Goal: Task Accomplishment & Management: Use online tool/utility

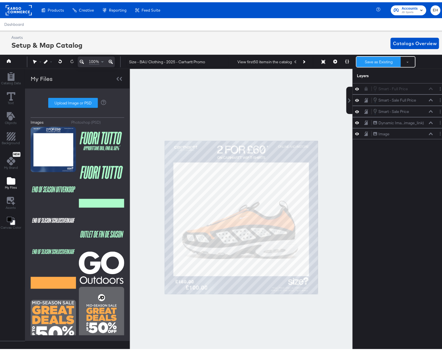
click at [384, 57] on button "Save as Existing" at bounding box center [379, 59] width 44 height 10
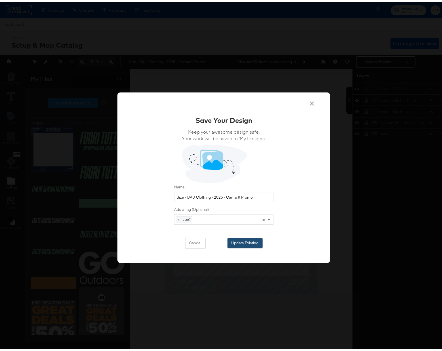
click at [229, 241] on button "Update Existing" at bounding box center [245, 241] width 35 height 10
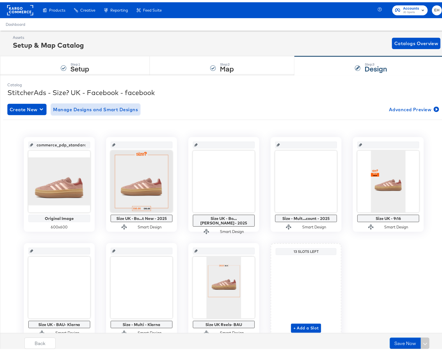
click at [117, 112] on button "Manage Designs and Smart Designs" at bounding box center [95, 107] width 89 height 11
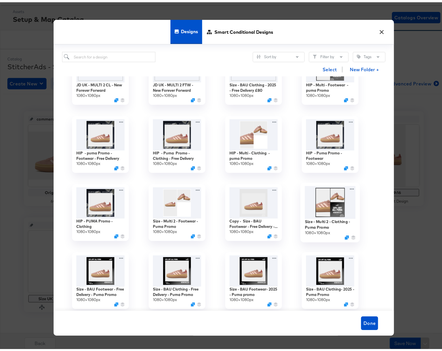
scroll to position [1142, 0]
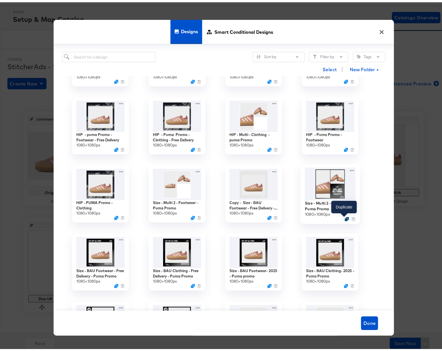
click at [345, 218] on icon "Duplicate" at bounding box center [347, 217] width 4 height 4
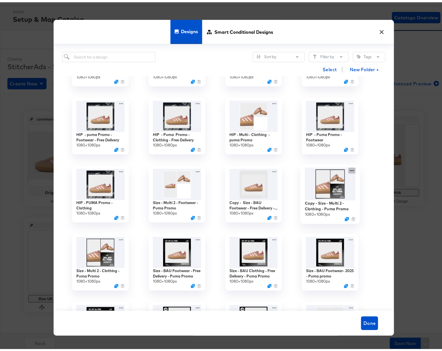
click at [348, 169] on div "Copy - Size - Multi 2 - Clothing - Puma Promo 1080 × 1080 px" at bounding box center [330, 192] width 77 height 68
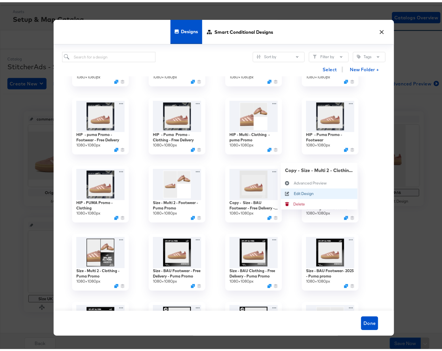
click at [294, 191] on div "Edit Design Edit Design" at bounding box center [294, 191] width 0 height 0
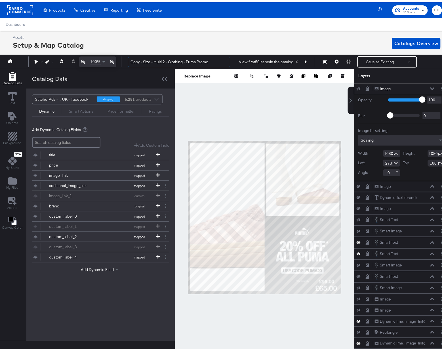
drag, startPoint x: 143, startPoint y: 60, endPoint x: 117, endPoint y: 45, distance: 30.2
click at [116, 57] on div "100% Copy - Size - Multi 2 - Clothing - Puma Promo View first 50 items in the c…" at bounding box center [224, 59] width 451 height 14
drag, startPoint x: 203, startPoint y: 57, endPoint x: 174, endPoint y: 56, distance: 29.2
click at [174, 56] on input "Size - Multi 2 - Clothing - Puma Promo" at bounding box center [179, 59] width 102 height 10
type input "Size - Multi 2 - Clothing - Carhartt Promo"
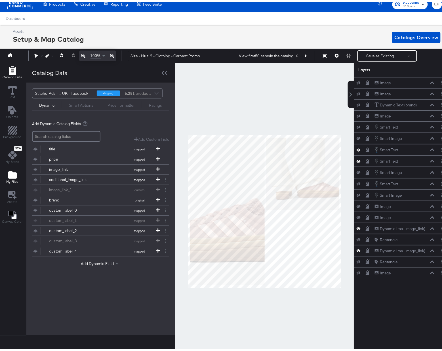
click at [12, 174] on icon "Add Files" at bounding box center [12, 172] width 9 height 7
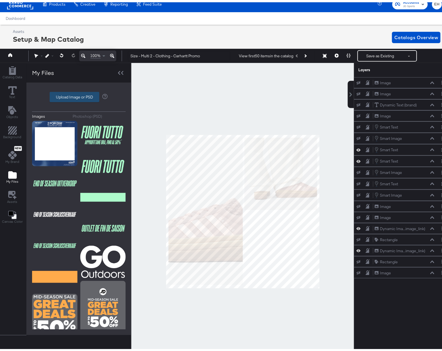
click at [70, 93] on label "Upload Image or PSD" at bounding box center [74, 95] width 49 height 10
click at [79, 95] on input "Upload Image or PSD" at bounding box center [79, 95] width 0 height 0
type input "C:\fakepath\1 Image border – 1.jpg"
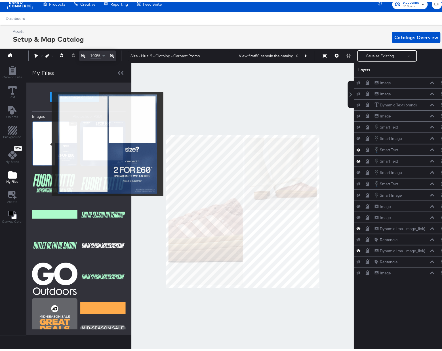
click at [48, 142] on img at bounding box center [54, 141] width 45 height 45
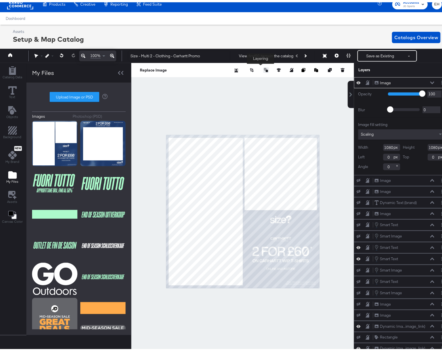
click at [264, 67] on icon at bounding box center [266, 68] width 4 height 4
click at [247, 111] on button "Send to Back" at bounding box center [252, 113] width 44 height 11
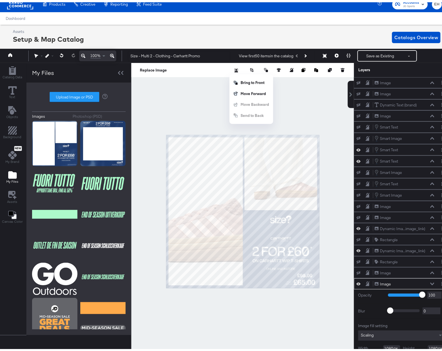
scroll to position [28, 0]
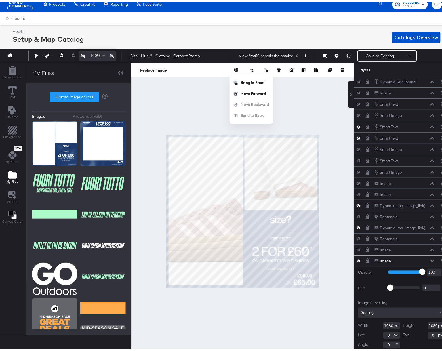
click at [338, 228] on div at bounding box center [242, 209] width 223 height 297
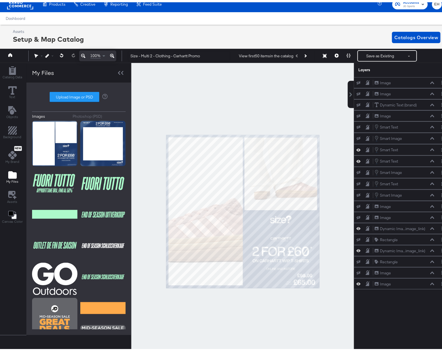
click at [111, 54] on icon at bounding box center [112, 53] width 4 height 7
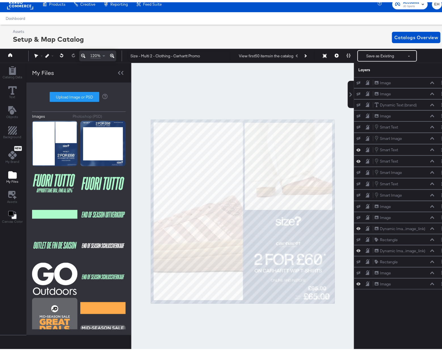
click at [111, 54] on icon at bounding box center [112, 53] width 4 height 7
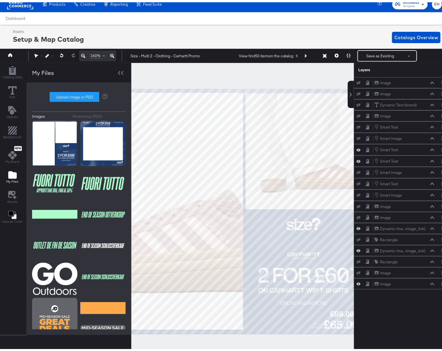
click at [111, 54] on icon at bounding box center [112, 53] width 4 height 7
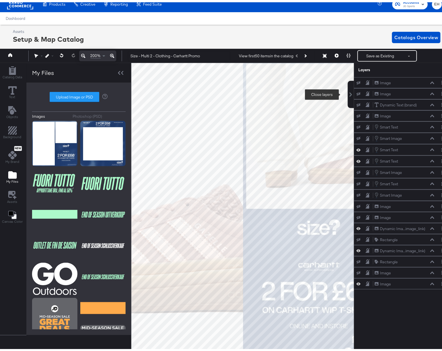
click at [349, 92] on icon at bounding box center [351, 92] width 5 height 5
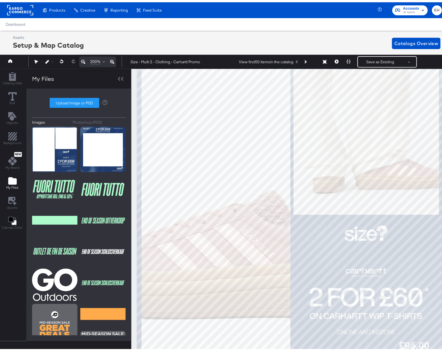
click at [37, 58] on icon at bounding box center [36, 60] width 4 height 4
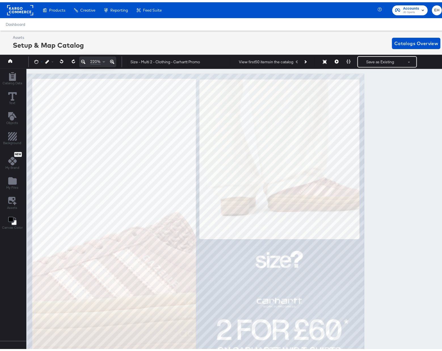
click at [40, 60] on div at bounding box center [39, 60] width 11 height 4
click at [37, 70] on icon at bounding box center [37, 71] width 4 height 4
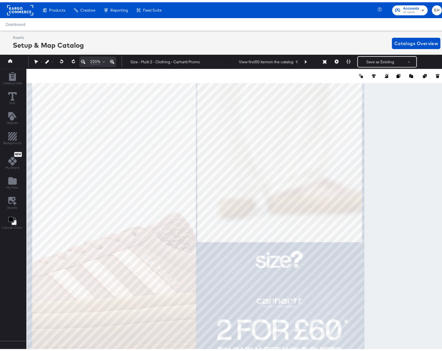
type input "528"
type input "532"
type input "545"
type input "8"
click at [411, 219] on div at bounding box center [237, 215] width 423 height 297
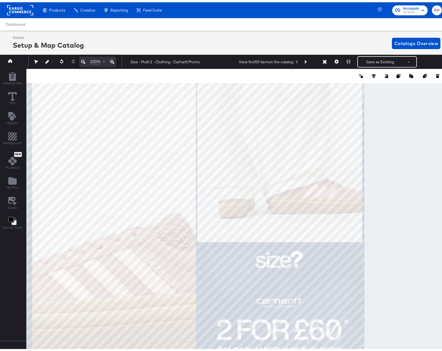
click at [404, 166] on div at bounding box center [237, 215] width 423 height 297
click at [36, 58] on icon at bounding box center [36, 60] width 4 height 4
click at [37, 71] on icon at bounding box center [37, 71] width 4 height 4
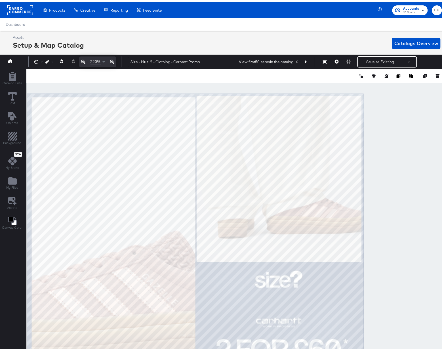
drag, startPoint x: 90, startPoint y: 135, endPoint x: 90, endPoint y: 164, distance: 28.9
click at [90, 164] on div at bounding box center [238, 215] width 422 height 297
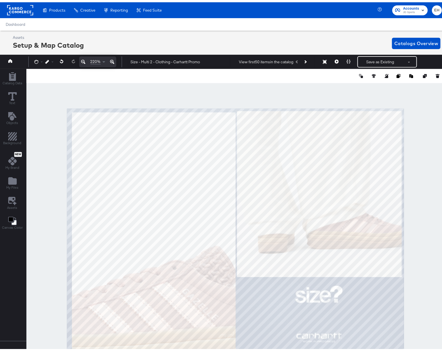
click at [111, 57] on icon at bounding box center [112, 59] width 4 height 7
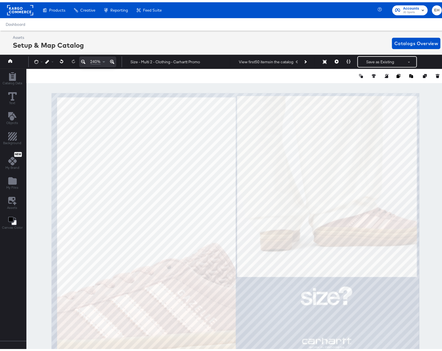
click at [111, 57] on icon at bounding box center [112, 59] width 4 height 7
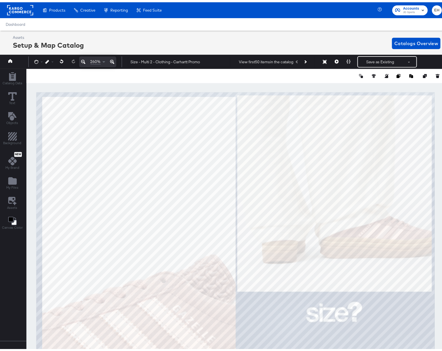
drag, startPoint x: 120, startPoint y: 125, endPoint x: 120, endPoint y: 144, distance: 19.3
click at [120, 144] on div at bounding box center [238, 215] width 422 height 297
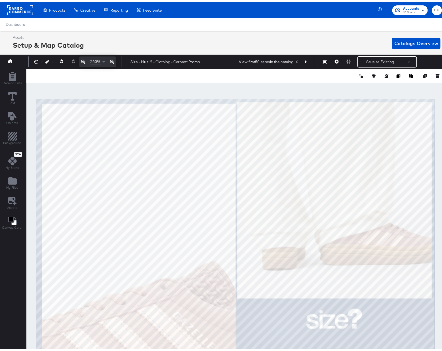
click at [41, 59] on span at bounding box center [42, 60] width 2 height 2
click at [36, 70] on icon at bounding box center [37, 71] width 4 height 4
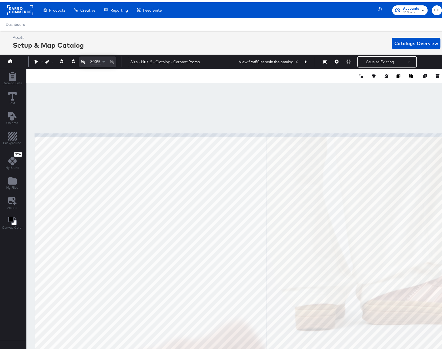
type input "545"
type input "1044"
type input "0"
type input "8"
click at [59, 59] on button at bounding box center [62, 59] width 12 height 10
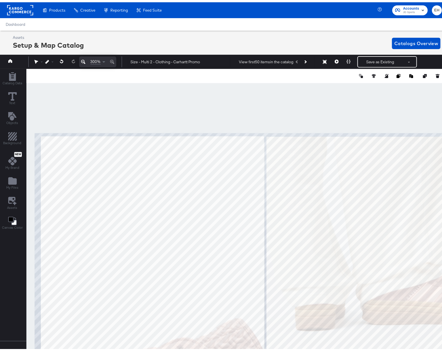
type input "8"
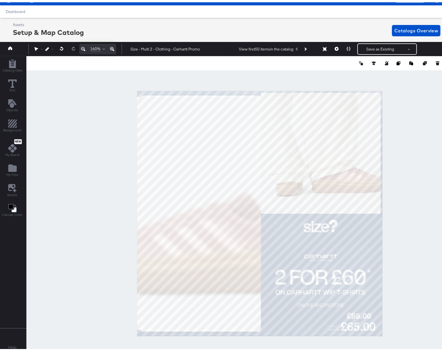
type input "545"
type input "1026"
type input "0"
type input "26"
type input "528"
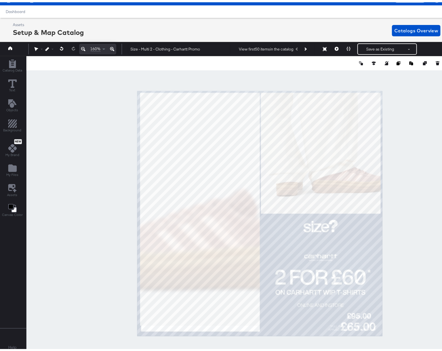
type input "0"
type input "13"
type input "8"
click at [402, 161] on div at bounding box center [237, 202] width 423 height 297
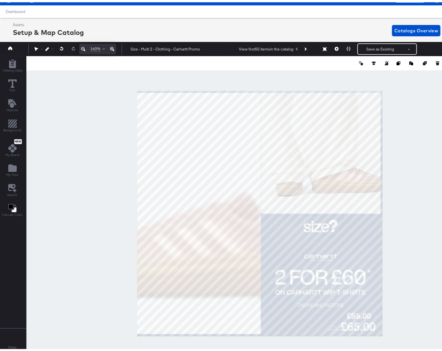
type input "545"
type input "1063"
type input "0"
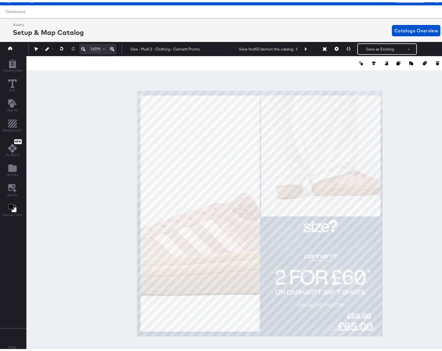
type input "880"
click at [442, 83] on icon at bounding box center [446, 85] width 5 height 5
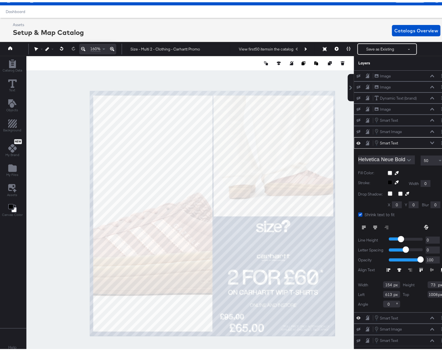
click at [54, 272] on div at bounding box center [190, 202] width 328 height 297
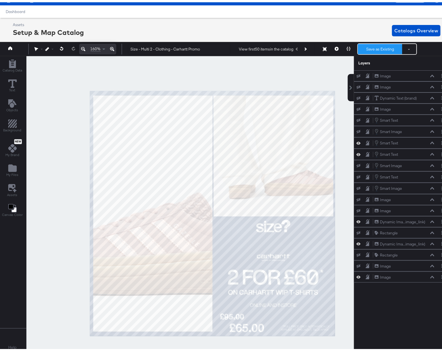
click at [374, 47] on button "Save as Existing" at bounding box center [380, 47] width 44 height 10
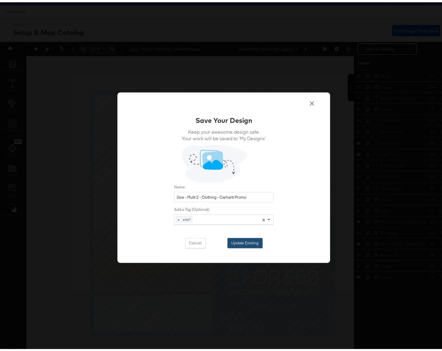
click at [239, 241] on button "Update Existing" at bounding box center [245, 241] width 35 height 10
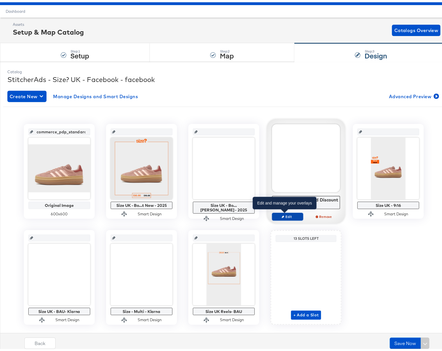
click at [283, 216] on span "Edit" at bounding box center [288, 214] width 26 height 4
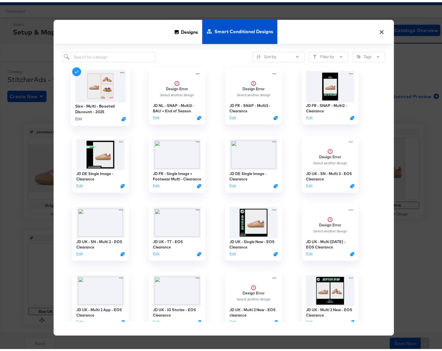
click at [75, 115] on button "Edit" at bounding box center [78, 116] width 7 height 5
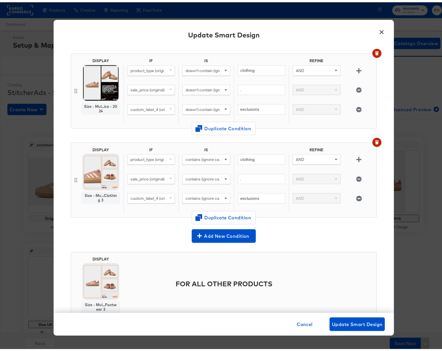
scroll to position [148, 0]
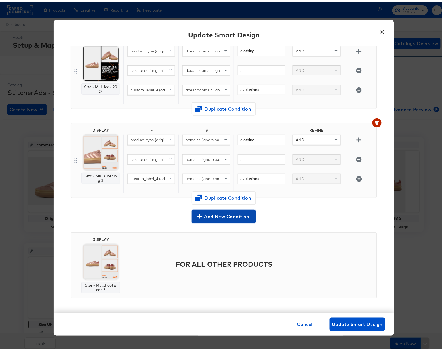
click at [209, 214] on span "Add New Condition" at bounding box center [224, 214] width 60 height 8
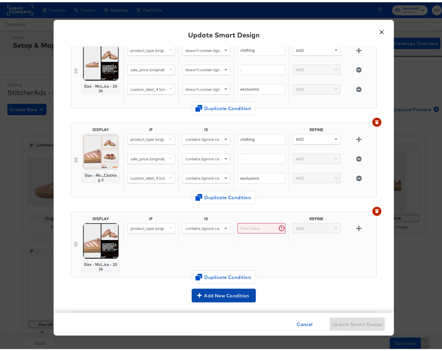
scroll to position [227, 0]
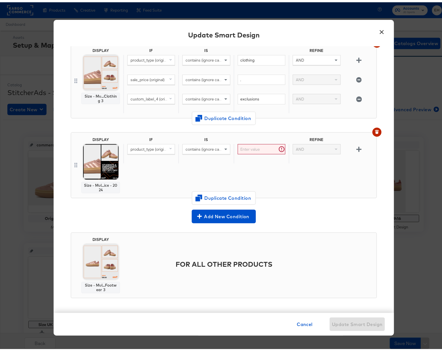
click at [162, 146] on span "product_type (original)" at bounding box center [150, 146] width 39 height 5
click at [240, 145] on input "text" at bounding box center [262, 147] width 48 height 10
type input "clothing"
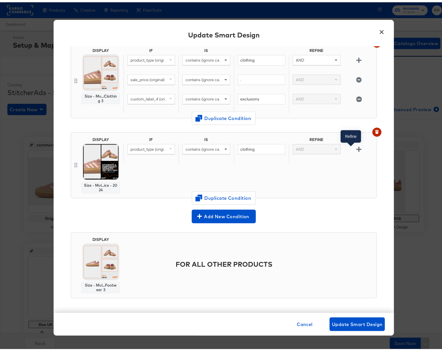
click at [356, 149] on icon "button" at bounding box center [358, 146] width 5 height 5
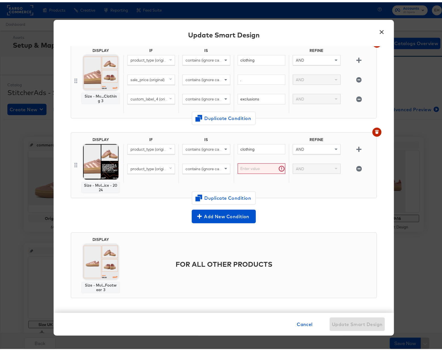
click at [149, 168] on span "product_type (original)" at bounding box center [150, 166] width 39 height 5
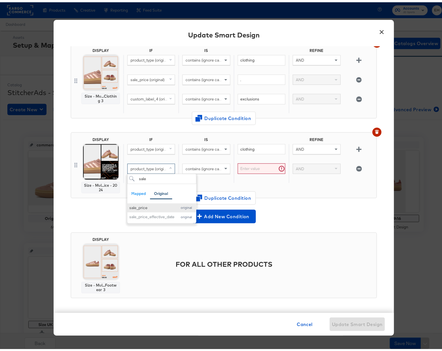
type input "sale"
click at [164, 205] on div "sale_price" at bounding box center [151, 205] width 45 height 5
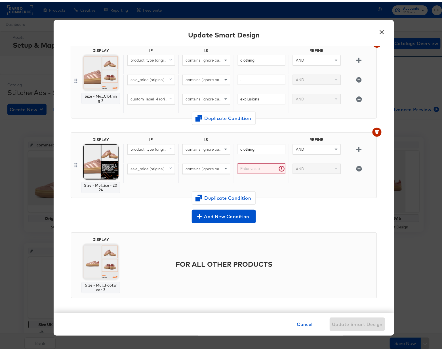
click at [207, 167] on span "contains (ignore case)" at bounding box center [205, 166] width 39 height 5
click at [256, 167] on input "text" at bounding box center [262, 166] width 48 height 10
type input "."
click at [356, 147] on icon "button" at bounding box center [358, 146] width 5 height 5
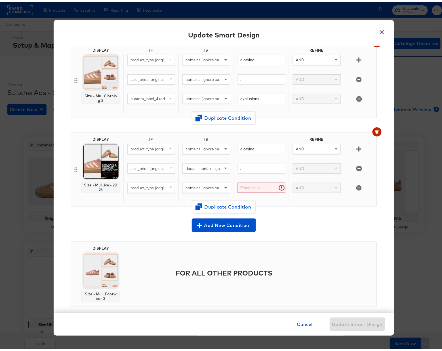
scroll to position [237, 0]
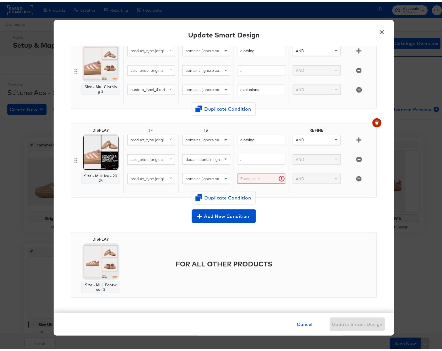
click at [153, 178] on span "product_type (original)" at bounding box center [150, 176] width 39 height 5
type input "custom"
click at [148, 251] on div "custom_label_4" at bounding box center [143, 252] width 28 height 5
click at [256, 175] on input "text" at bounding box center [262, 176] width 48 height 10
click at [253, 176] on input "text" at bounding box center [262, 176] width 48 height 10
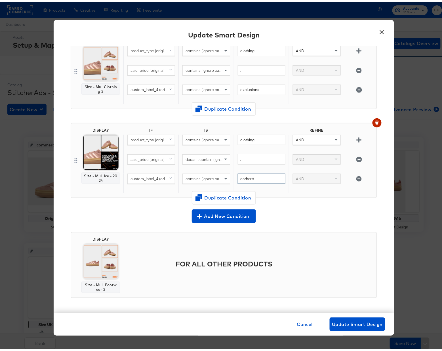
type input "carhartt"
click at [95, 155] on img at bounding box center [100, 149] width 35 height 35
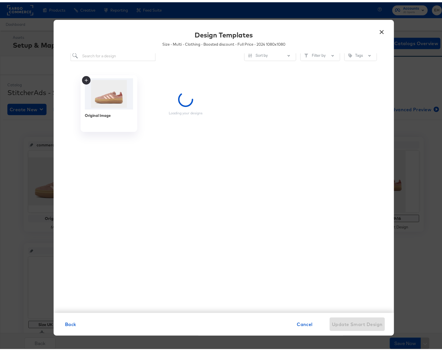
scroll to position [0, 0]
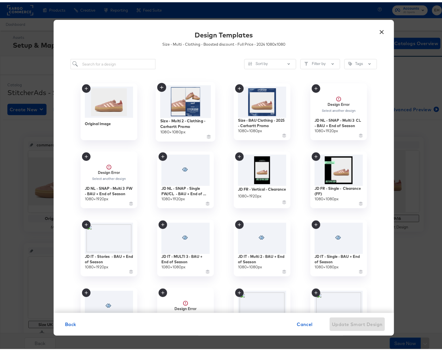
click at [178, 101] on img at bounding box center [185, 99] width 51 height 33
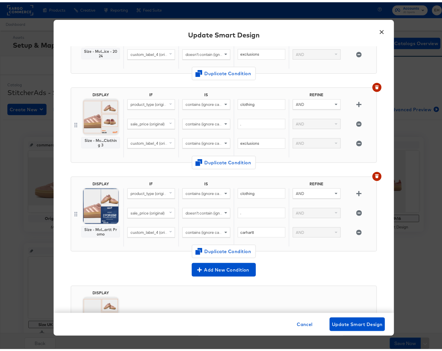
scroll to position [189, 0]
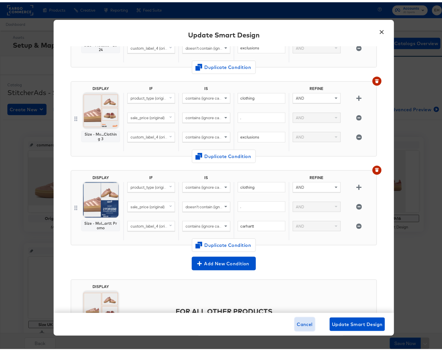
click at [302, 326] on span "Cancel" at bounding box center [305, 322] width 16 height 8
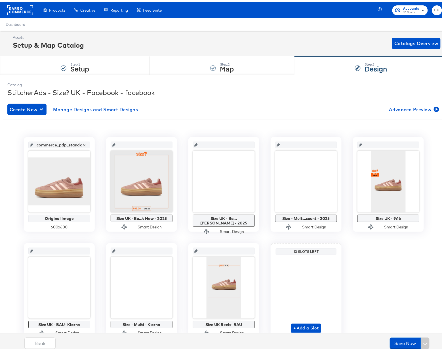
click at [84, 113] on div at bounding box center [223, 113] width 433 height 0
click at [87, 108] on span "Manage Designs and Smart Designs" at bounding box center [95, 107] width 85 height 8
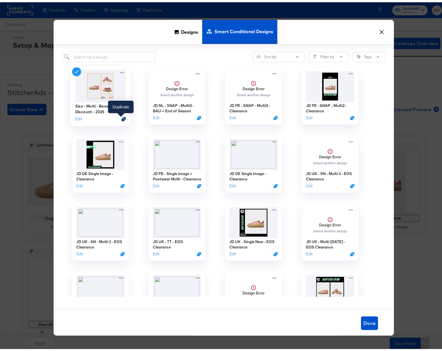
click at [122, 116] on icon "Duplicate" at bounding box center [124, 117] width 4 height 4
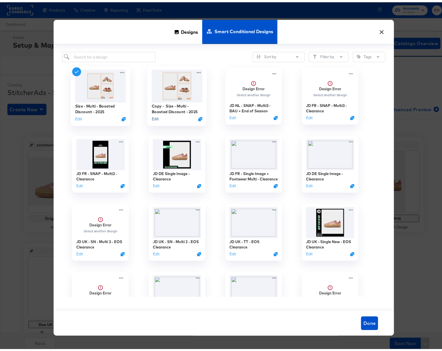
click at [153, 115] on button "Edit" at bounding box center [155, 116] width 7 height 5
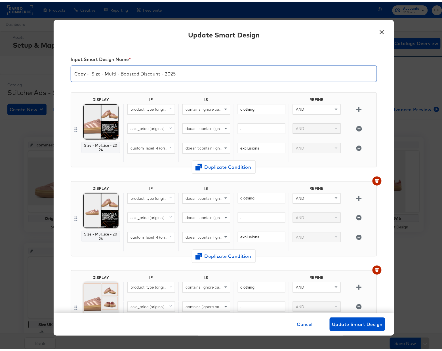
drag, startPoint x: 91, startPoint y: 71, endPoint x: 26, endPoint y: 66, distance: 64.9
click at [47, 72] on div "× Update Smart Design Input Smart Design Name * Copy - Size - Multi - Boosted D…" at bounding box center [224, 175] width 448 height 351
click at [138, 72] on input "Size - Multi - Boosted Discount - 2025" at bounding box center [224, 69] width 306 height 16
drag, startPoint x: 140, startPoint y: 71, endPoint x: 102, endPoint y: 70, distance: 37.7
click at [102, 70] on input "Size - Multi - Boosted Discount - 2025" at bounding box center [224, 69] width 306 height 16
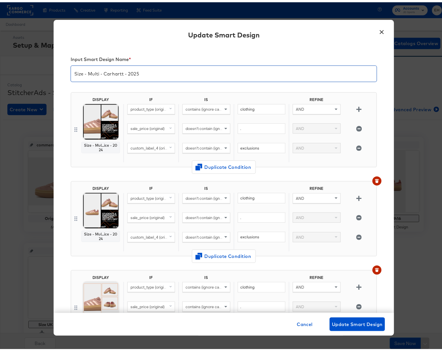
type input "Size - Multi - Carhartt - 2025"
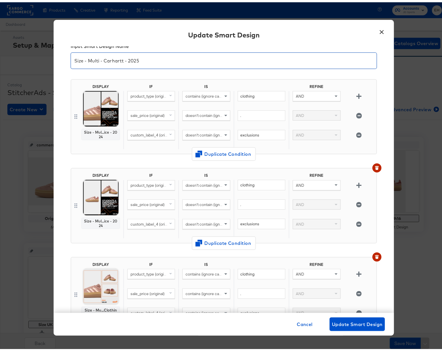
scroll to position [0, 0]
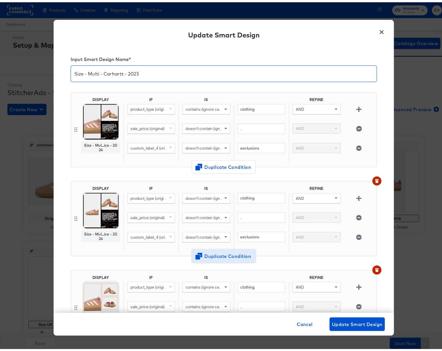
click at [212, 253] on span "Duplicate Condition" at bounding box center [223, 254] width 55 height 8
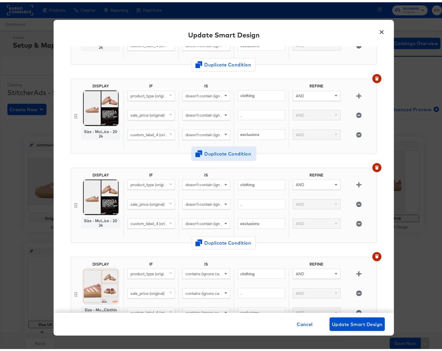
scroll to position [113, 0]
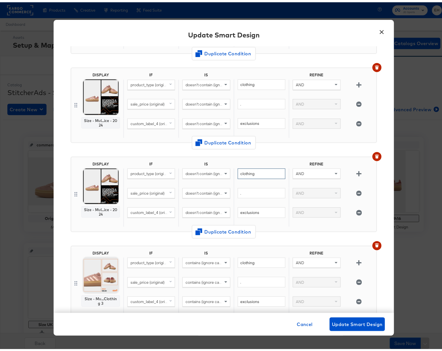
drag, startPoint x: 246, startPoint y: 172, endPoint x: 196, endPoint y: 165, distance: 50.4
click at [199, 167] on div "product_type (original) doesn't contain (ignore case) clothing AND" at bounding box center [248, 176] width 251 height 20
type input "f"
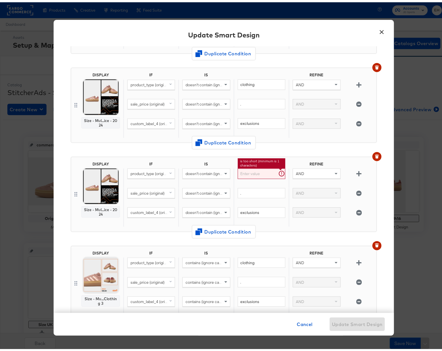
click at [94, 172] on img at bounding box center [100, 183] width 35 height 35
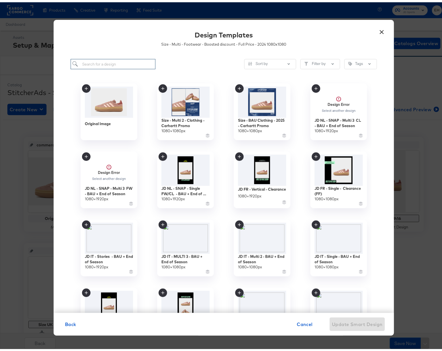
click at [134, 62] on input "search" at bounding box center [113, 62] width 85 height 10
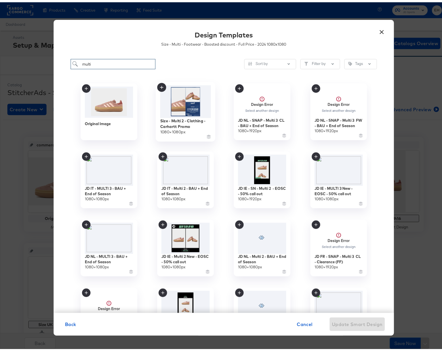
type input "multi"
click at [183, 96] on img at bounding box center [185, 99] width 51 height 33
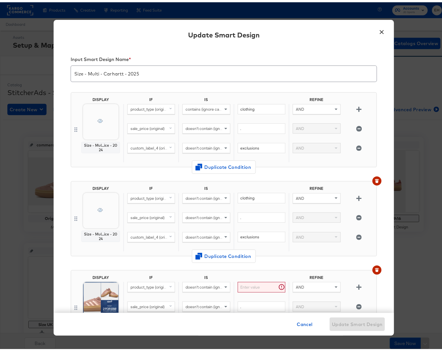
scroll to position [113, 0]
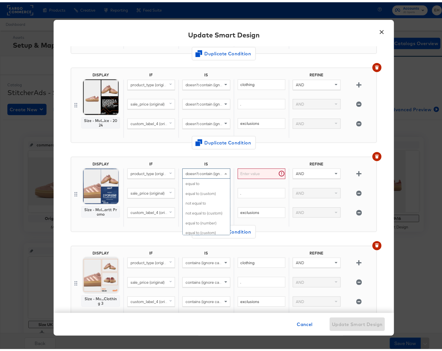
click at [208, 171] on span "doesn't contain (ignore case)" at bounding box center [211, 171] width 51 height 5
click at [245, 169] on input "text" at bounding box center [262, 171] width 48 height 10
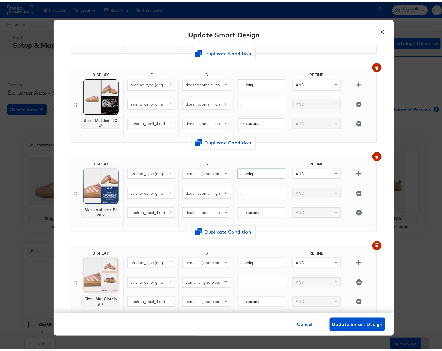
type input "clothing"
click at [153, 213] on span "custom_label_4 (original)" at bounding box center [153, 210] width 44 height 5
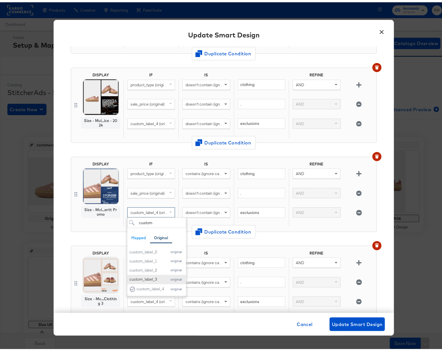
type input "custom"
click at [148, 278] on div "custom_label_3" at bounding box center [146, 277] width 35 height 5
click at [208, 215] on div "doesn't contain (ignore case)" at bounding box center [206, 210] width 47 height 10
drag, startPoint x: 263, startPoint y: 213, endPoint x: 212, endPoint y: 212, distance: 51.1
click at [213, 213] on div "custom_label_3 (original) contains (ignore case) exclusions AND" at bounding box center [248, 215] width 251 height 20
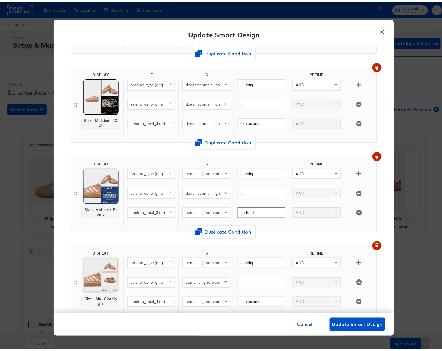
type input "carhartt"
click at [275, 148] on div "DISPLAY Size - Mul...ice - 2024 IF IS REFINE product_type (original) doesn't co…" at bounding box center [224, 105] width 306 height 89
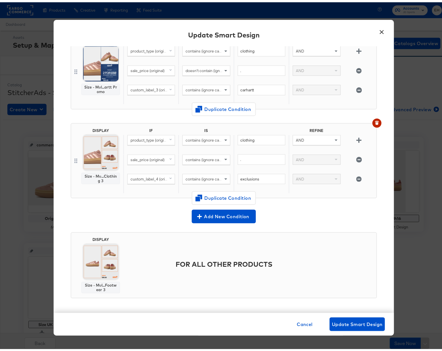
scroll to position [237, 0]
click at [342, 321] on span "Update Smart Design" at bounding box center [357, 322] width 51 height 8
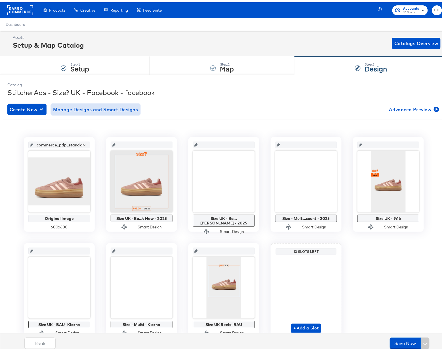
click at [119, 109] on span "Manage Designs and Smart Designs" at bounding box center [95, 107] width 85 height 8
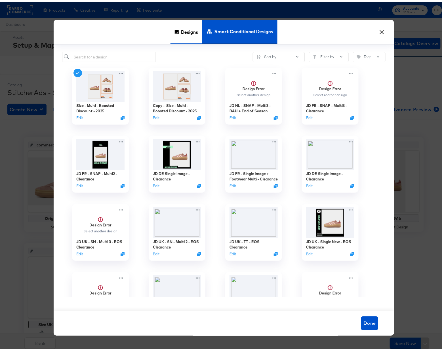
click at [182, 29] on span "Designs" at bounding box center [189, 29] width 17 height 25
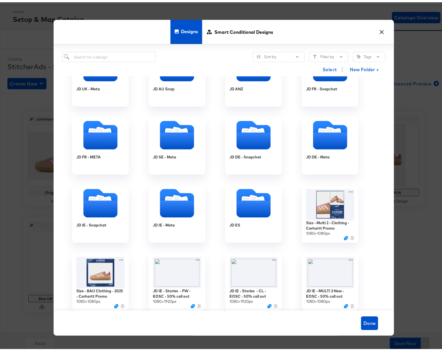
scroll to position [469, 0]
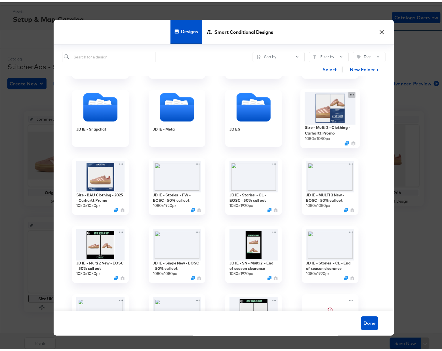
click at [349, 91] on div "Size - Multi 2 - Clothing - Carhartt Promo 1080 × 1080 px" at bounding box center [330, 116] width 77 height 68
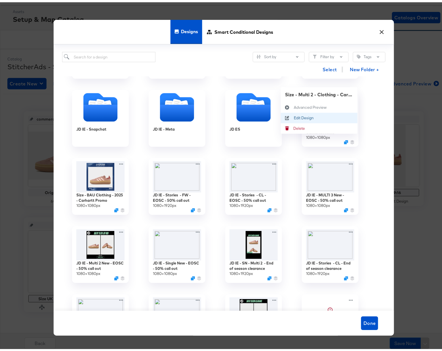
click at [294, 115] on div "Edit Design Edit Design" at bounding box center [294, 115] width 0 height 0
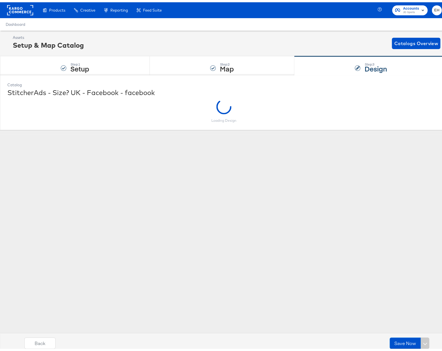
scroll to position [0, 0]
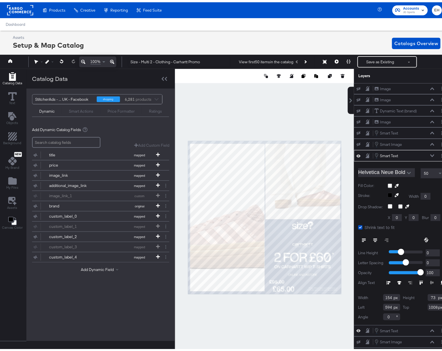
type input "593"
type input "132"
type input "63"
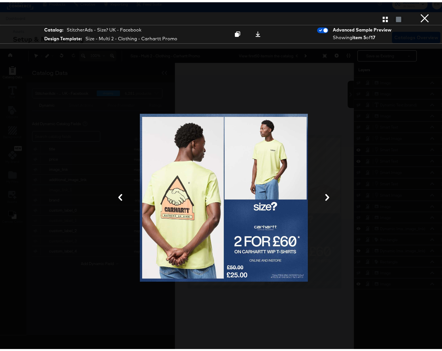
click at [324, 195] on icon at bounding box center [327, 195] width 7 height 7
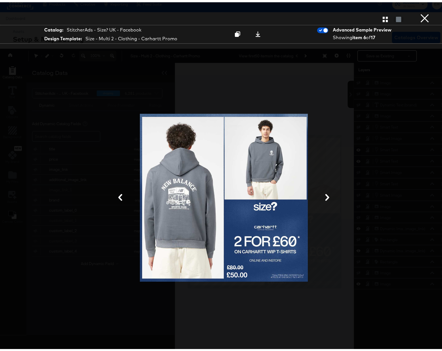
click at [324, 195] on icon at bounding box center [327, 195] width 7 height 7
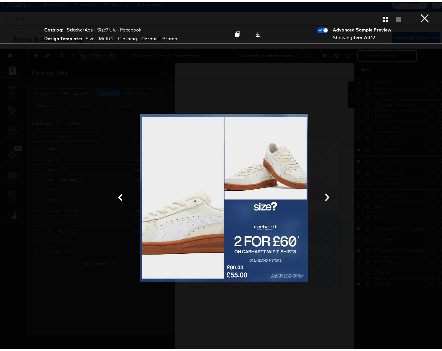
click at [324, 195] on icon at bounding box center [327, 195] width 7 height 7
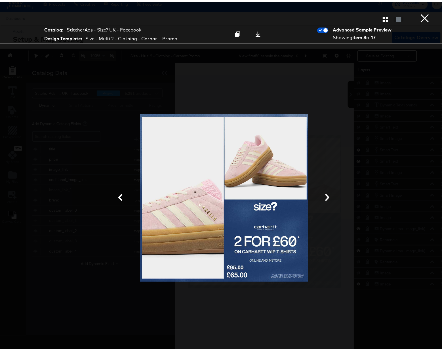
click at [324, 195] on icon at bounding box center [327, 195] width 7 height 7
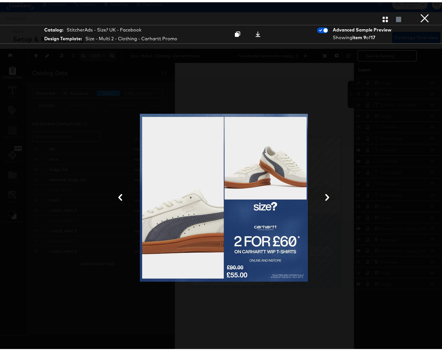
click at [324, 195] on icon at bounding box center [327, 195] width 7 height 7
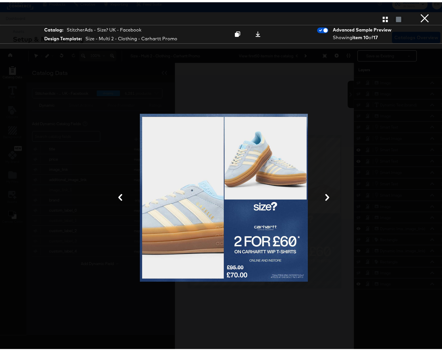
click at [324, 195] on icon at bounding box center [327, 195] width 7 height 7
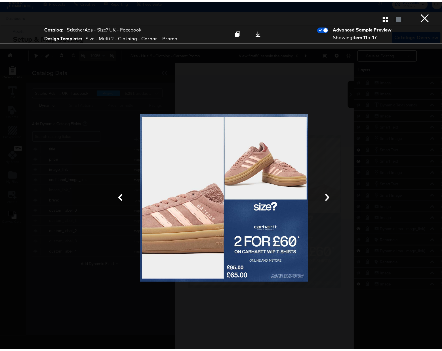
click at [324, 195] on icon at bounding box center [327, 195] width 7 height 7
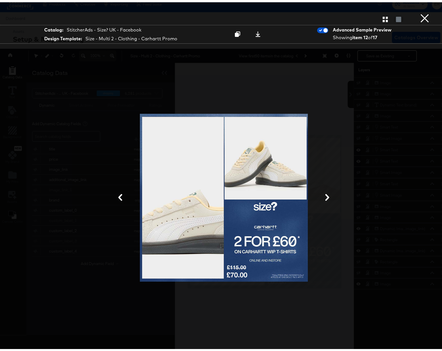
click at [324, 195] on icon at bounding box center [327, 195] width 7 height 7
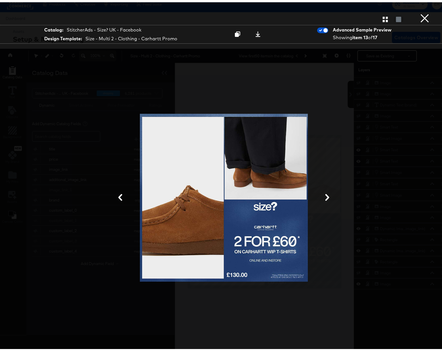
click at [324, 195] on icon at bounding box center [327, 195] width 7 height 7
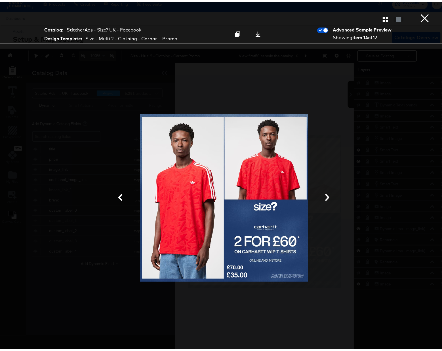
click at [117, 194] on icon at bounding box center [120, 195] width 7 height 7
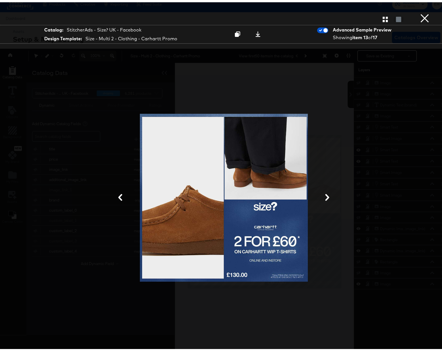
click at [419, 11] on button "×" at bounding box center [424, 5] width 11 height 11
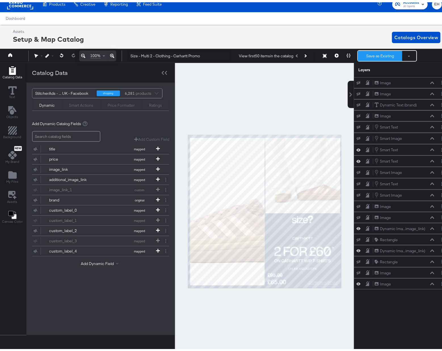
click at [368, 54] on button "Save as Existing" at bounding box center [380, 54] width 44 height 10
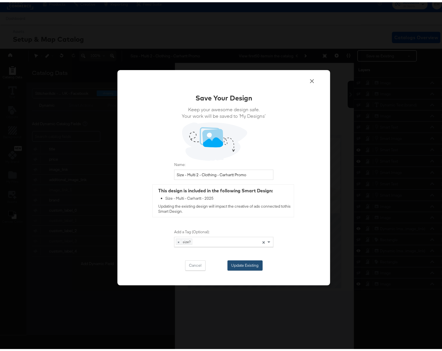
click at [237, 262] on button "Update Existing" at bounding box center [245, 263] width 35 height 10
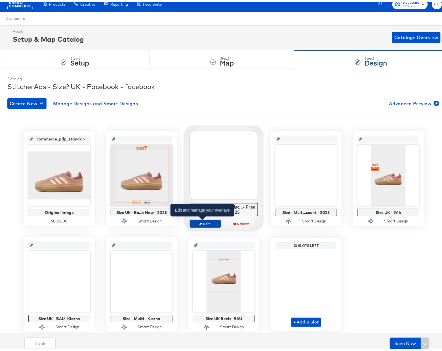
click at [208, 223] on span "Edit" at bounding box center [205, 221] width 26 height 4
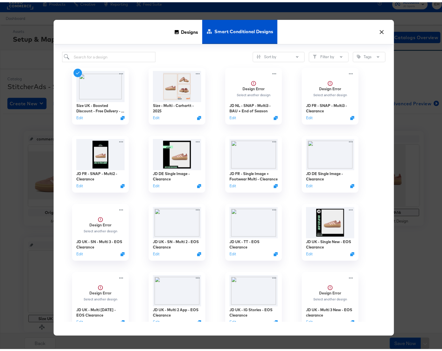
click at [380, 30] on button "×" at bounding box center [382, 28] width 10 height 10
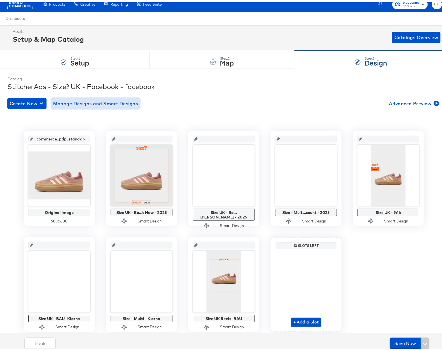
click at [110, 103] on span "Manage Designs and Smart Designs" at bounding box center [95, 101] width 85 height 8
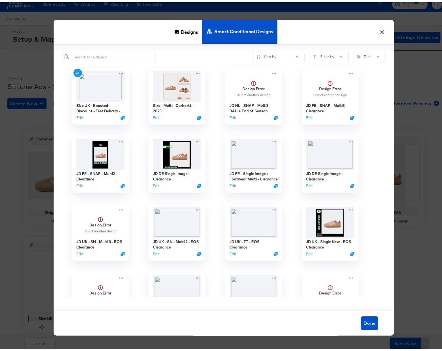
click at [382, 28] on button "×" at bounding box center [382, 28] width 10 height 10
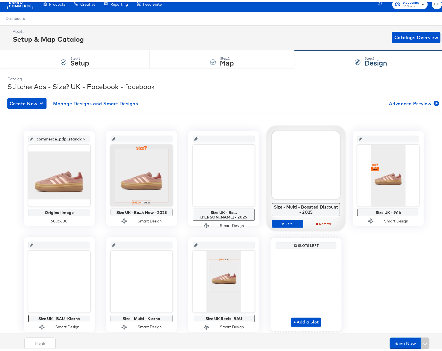
click at [305, 174] on div at bounding box center [306, 163] width 68 height 68
click at [300, 156] on div at bounding box center [306, 163] width 68 height 68
click at [290, 222] on span "Edit" at bounding box center [288, 221] width 26 height 4
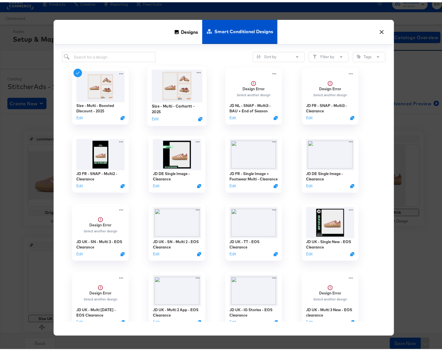
click at [169, 91] on img at bounding box center [177, 84] width 51 height 33
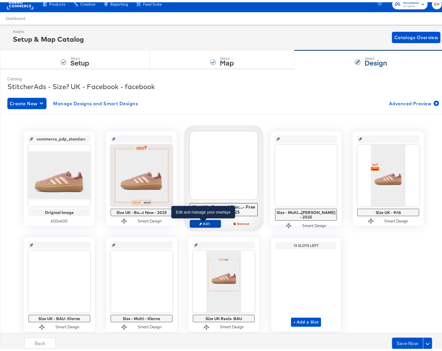
click at [199, 221] on icon "button" at bounding box center [200, 221] width 3 height 3
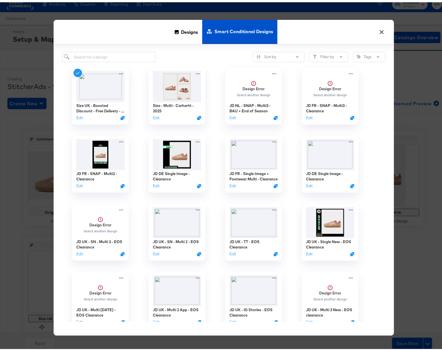
click at [382, 27] on button "×" at bounding box center [382, 28] width 10 height 10
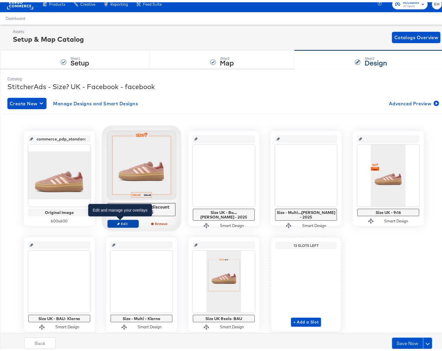
click at [127, 221] on span "Edit" at bounding box center [123, 221] width 26 height 4
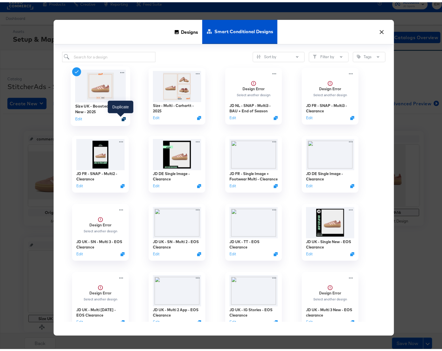
click at [122, 115] on icon "Duplicate" at bounding box center [124, 117] width 4 height 4
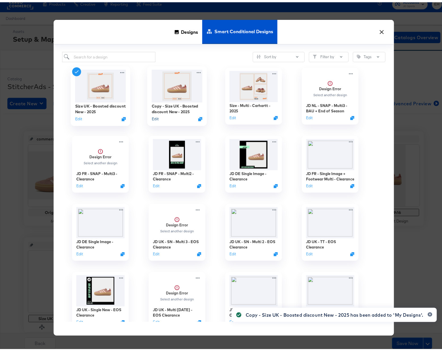
click at [152, 116] on button "Edit" at bounding box center [155, 116] width 7 height 5
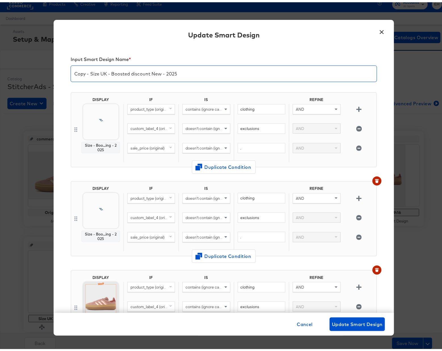
drag, startPoint x: 149, startPoint y: 71, endPoint x: 108, endPoint y: 72, distance: 40.3
click at [108, 72] on input "Copy - Size UK - Boosted discount New - 2025" at bounding box center [224, 69] width 306 height 16
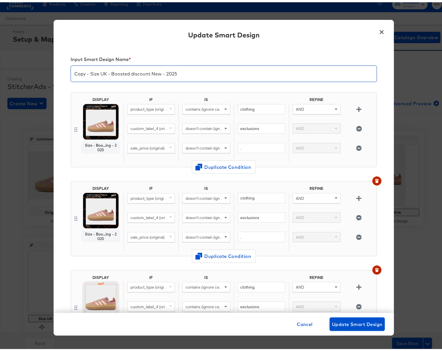
drag, startPoint x: 88, startPoint y: 71, endPoint x: 26, endPoint y: 69, distance: 62.4
click at [28, 70] on div "× Update Smart Design Input Smart Design Name * Copy - Size UK - Boosted discou…" at bounding box center [224, 175] width 448 height 351
click at [141, 72] on input "Size UK - Boosted discount New - 2025" at bounding box center [224, 69] width 306 height 16
drag, startPoint x: 141, startPoint y: 72, endPoint x: 93, endPoint y: 70, distance: 48.3
click at [93, 70] on input "Size UK - Boosted discount New - 2025" at bounding box center [224, 69] width 306 height 16
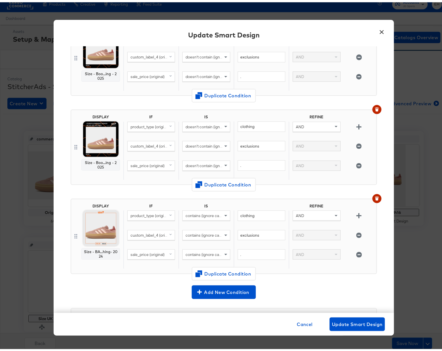
scroll to position [75, 0]
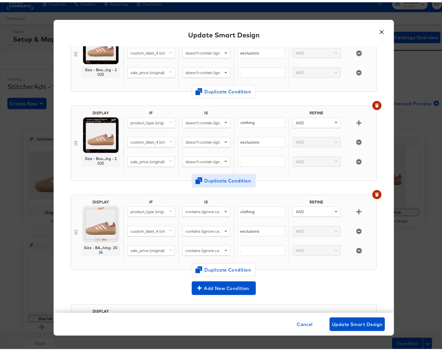
type input "Size UK - Carhartt Promo - 2025"
click at [208, 178] on span "Duplicate Condition" at bounding box center [223, 178] width 55 height 8
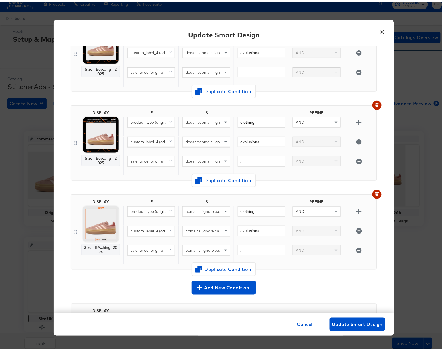
click at [155, 138] on span "custom_label_4 (original)" at bounding box center [153, 139] width 44 height 5
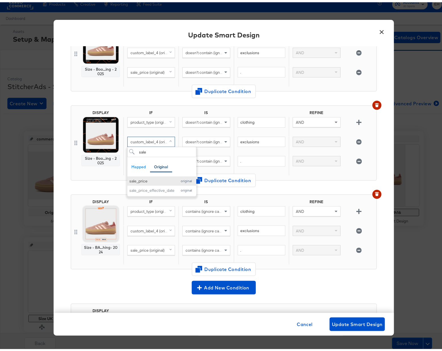
type input "sale"
click at [160, 181] on div "sale_price" at bounding box center [151, 178] width 45 height 5
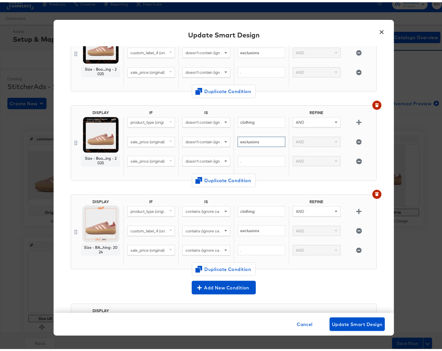
drag, startPoint x: 256, startPoint y: 139, endPoint x: 198, endPoint y: 135, distance: 58.0
click at [206, 136] on div "sale_price (original) doesn't contain (ignore case) exclusions AND" at bounding box center [248, 144] width 251 height 20
type input "."
click at [150, 163] on div "sale_price (original)" at bounding box center [151, 159] width 47 height 10
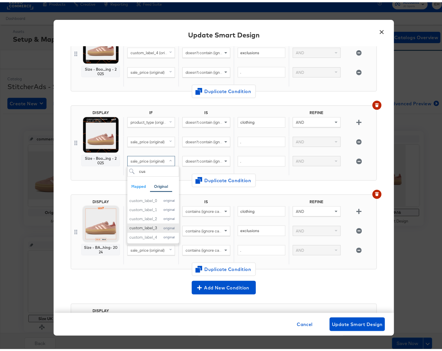
type input "cus"
click at [145, 229] on div "custom_label_3" at bounding box center [143, 225] width 28 height 5
click at [209, 156] on div "doesn't contain (ignore case)" at bounding box center [206, 159] width 47 height 10
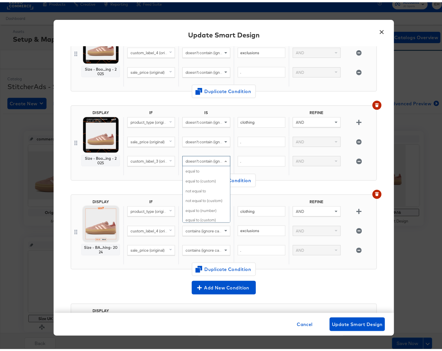
scroll to position [263, 0]
drag, startPoint x: 241, startPoint y: 157, endPoint x: 213, endPoint y: 153, distance: 28.5
click at [216, 155] on div "custom_label_3 (original) contains (ignore case) . AND" at bounding box center [248, 164] width 251 height 20
type input "carhartt"
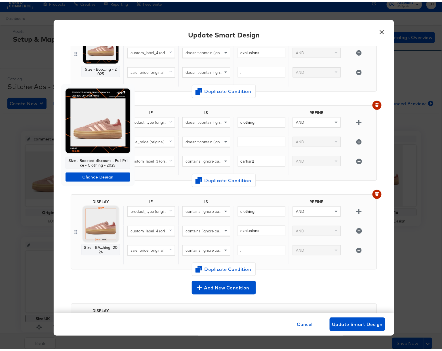
click at [96, 134] on img at bounding box center [98, 118] width 65 height 65
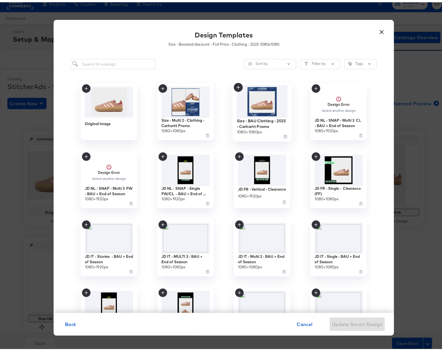
click at [264, 106] on img at bounding box center [262, 99] width 51 height 33
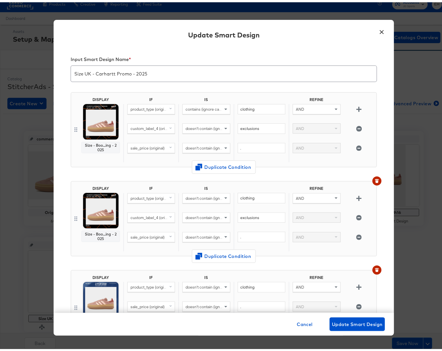
scroll to position [165, 0]
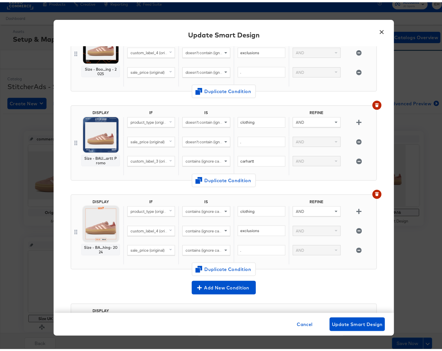
click at [209, 121] on span "doesn't contain (ignore case)" at bounding box center [211, 119] width 51 height 5
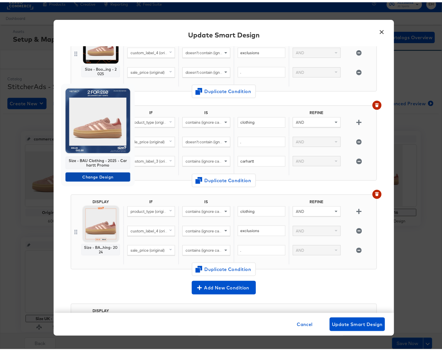
click at [101, 172] on span "Change Design" at bounding box center [98, 174] width 60 height 7
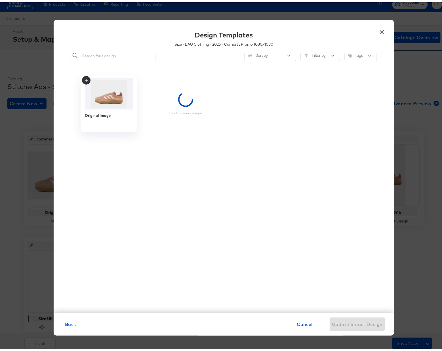
scroll to position [0, 0]
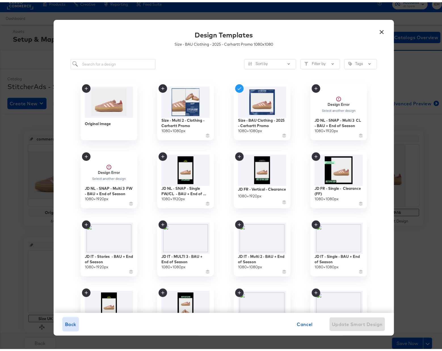
click at [70, 322] on span "Back" at bounding box center [70, 322] width 11 height 8
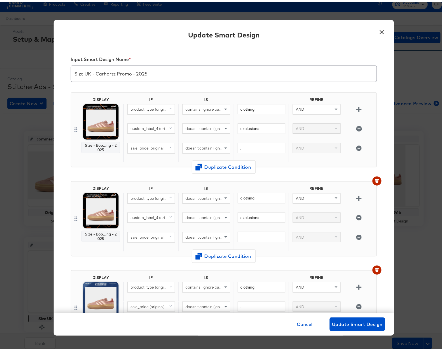
scroll to position [165, 0]
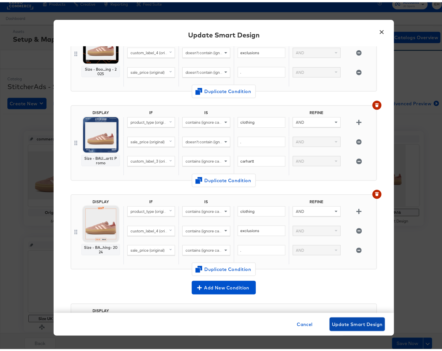
click at [355, 322] on span "Update Smart Design" at bounding box center [357, 322] width 51 height 8
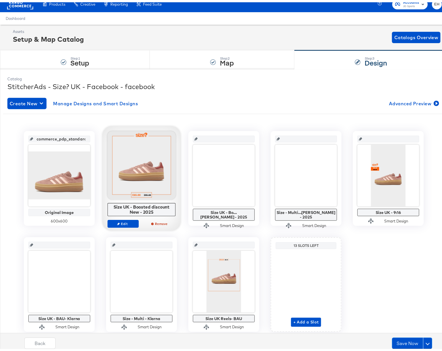
click at [136, 167] on div at bounding box center [142, 163] width 68 height 68
click at [117, 223] on icon "button" at bounding box center [118, 221] width 3 height 3
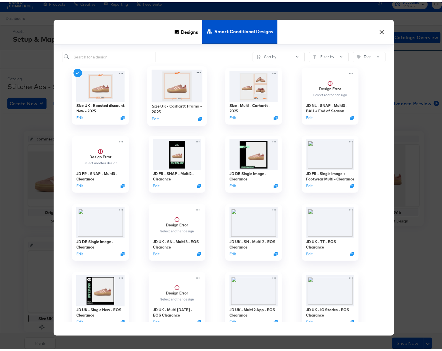
click at [177, 83] on img at bounding box center [177, 84] width 51 height 33
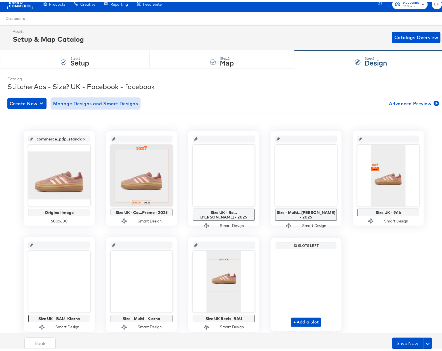
click at [89, 102] on span "Manage Designs and Smart Designs" at bounding box center [95, 101] width 85 height 8
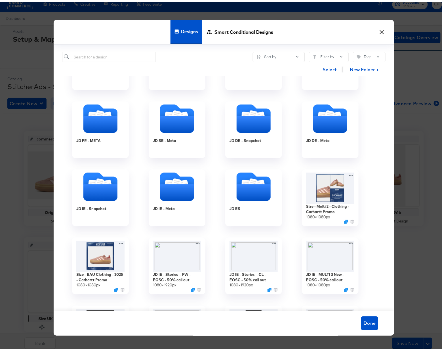
scroll to position [454, 0]
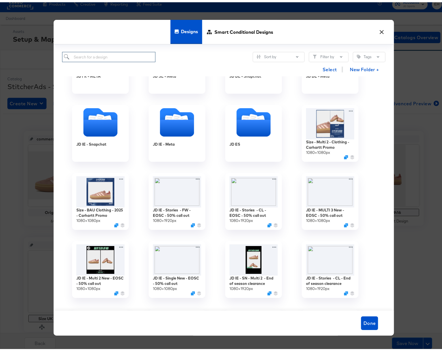
click at [94, 59] on input "search" at bounding box center [108, 55] width 93 height 10
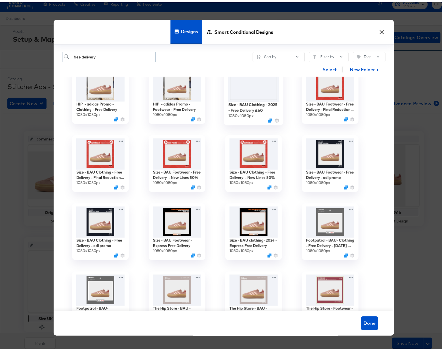
scroll to position [189, 0]
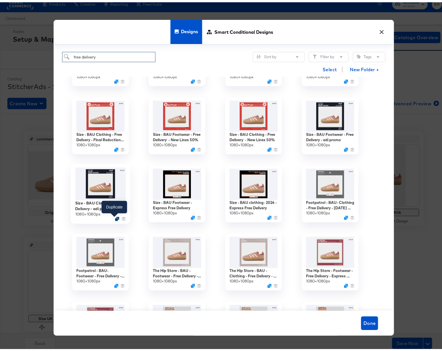
type input "free delivery"
click at [115, 217] on icon "Duplicate" at bounding box center [117, 217] width 4 height 4
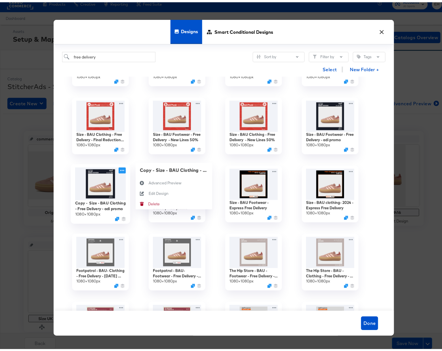
click at [119, 170] on icon at bounding box center [122, 168] width 7 height 6
click at [146, 190] on div "Edit Design Edit Design" at bounding box center [142, 191] width 13 height 10
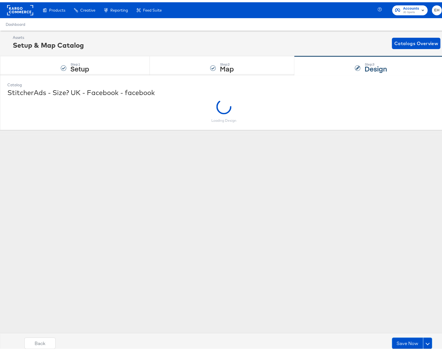
scroll to position [0, 0]
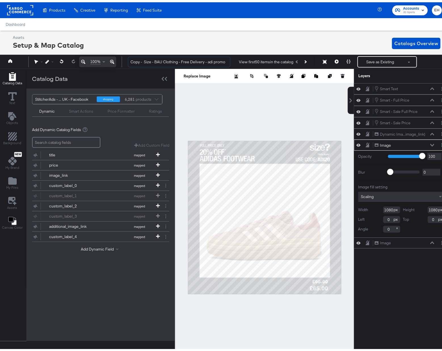
drag, startPoint x: 145, startPoint y: 60, endPoint x: 82, endPoint y: 50, distance: 63.8
click at [85, 53] on div "100% Copy - Size - BAU Clothing - Free Delivery - adi promo View first 50 items…" at bounding box center [224, 59] width 451 height 14
click at [212, 60] on input "Size - BAU Clothing - Free Delivery - adi promo" at bounding box center [179, 59] width 102 height 10
type input "Size - BAU Clothing - Free Delivery - Carhartt Promo"
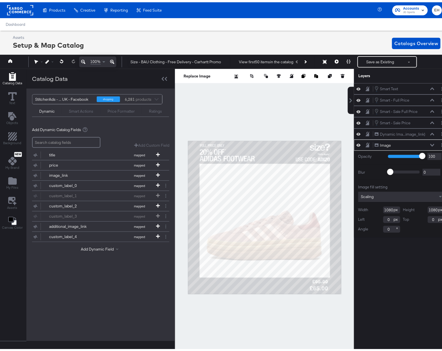
scroll to position [0, 1]
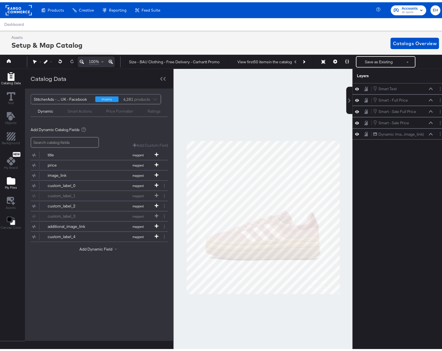
click at [12, 178] on icon "Add Files" at bounding box center [11, 178] width 9 height 7
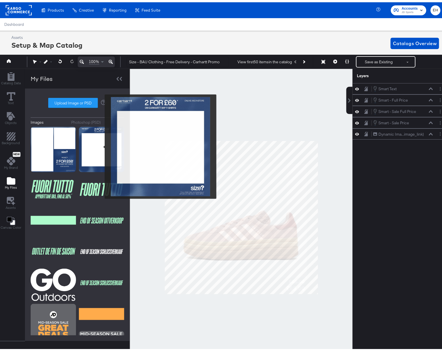
click at [100, 144] on img at bounding box center [101, 147] width 45 height 45
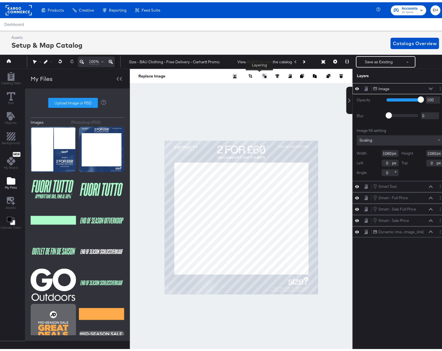
click at [263, 74] on icon at bounding box center [265, 74] width 4 height 4
click at [249, 119] on button "Send to Back" at bounding box center [250, 119] width 44 height 11
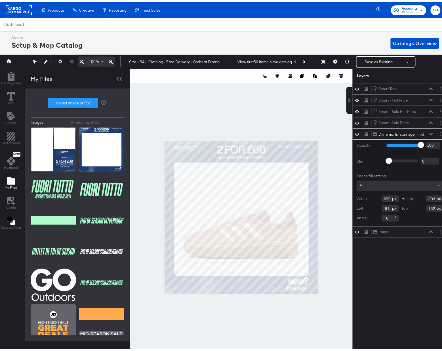
type input "151"
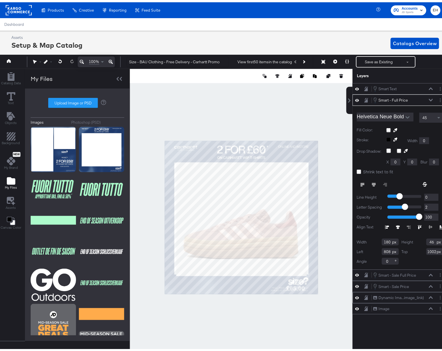
click at [355, 296] on icon at bounding box center [357, 295] width 4 height 5
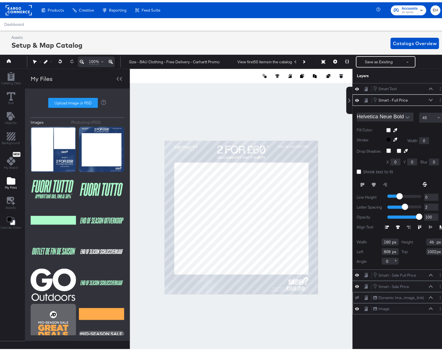
click at [355, 306] on div at bounding box center [359, 306] width 8 height 5
click at [355, 298] on button at bounding box center [357, 295] width 5 height 5
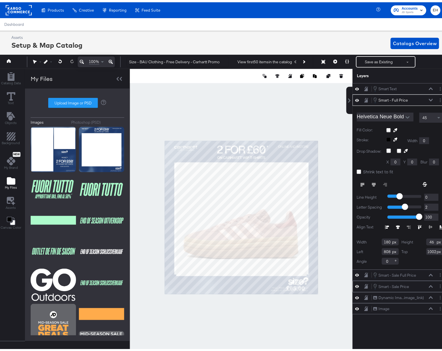
click at [355, 287] on button at bounding box center [357, 283] width 5 height 5
click at [355, 286] on icon at bounding box center [357, 285] width 4 height 4
click at [355, 274] on icon at bounding box center [357, 273] width 4 height 3
click at [355, 274] on icon at bounding box center [357, 273] width 4 height 4
type input "79"
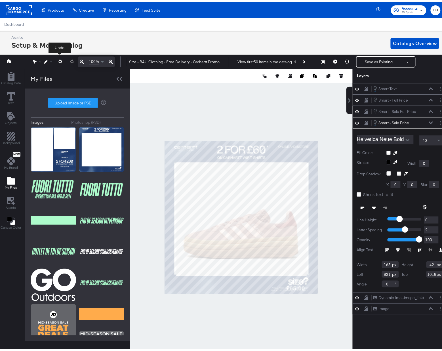
click at [58, 57] on icon at bounding box center [60, 59] width 4 height 4
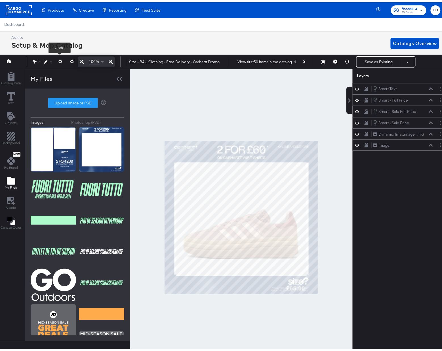
click at [58, 57] on icon at bounding box center [60, 59] width 4 height 4
click at [58, 59] on icon at bounding box center [60, 59] width 4 height 4
click at [69, 58] on button at bounding box center [72, 59] width 12 height 10
click at [407, 58] on button at bounding box center [408, 59] width 14 height 10
click at [344, 38] on div "Assets Setup & Map Catalog Catalogs Overview" at bounding box center [225, 41] width 428 height 17
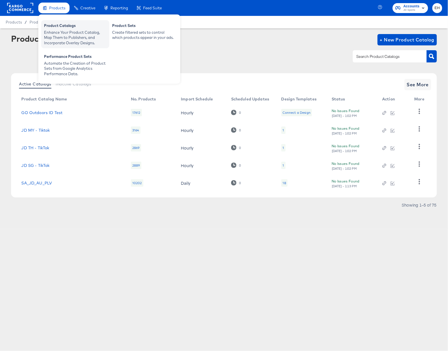
click at [54, 32] on div "Enhance Your Product Catalog, Map Them to Publishers, and Incorporate Overlay D…" at bounding box center [75, 38] width 62 height 16
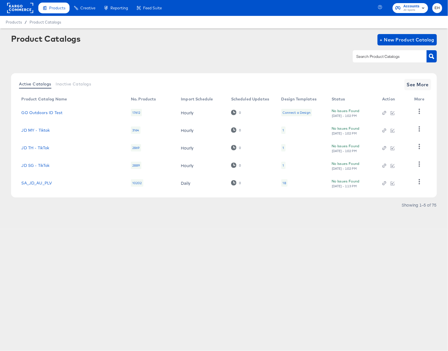
click at [364, 54] on input "text" at bounding box center [385, 56] width 60 height 7
type input "size"
click at [422, 82] on span "See More" at bounding box center [418, 85] width 22 height 8
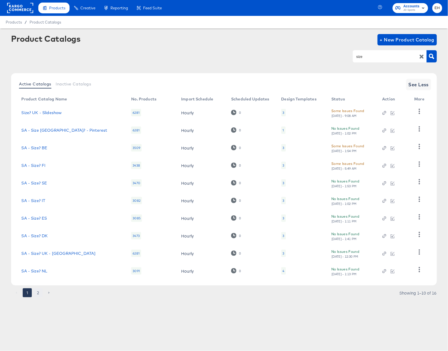
click at [39, 291] on button "2" at bounding box center [37, 292] width 9 height 9
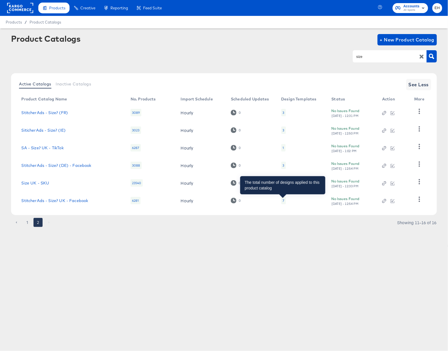
click at [283, 200] on div "7" at bounding box center [284, 200] width 2 height 5
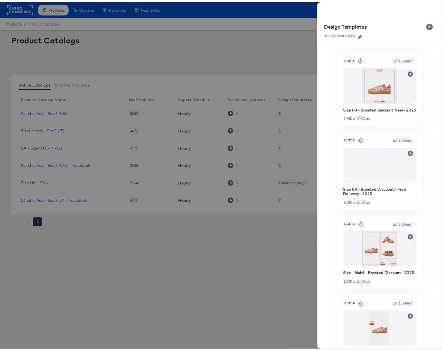
scroll to position [75, 0]
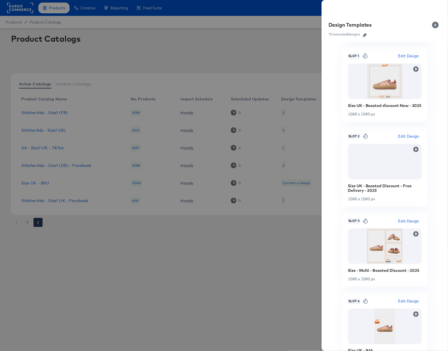
click at [364, 35] on icon "button" at bounding box center [365, 35] width 4 height 4
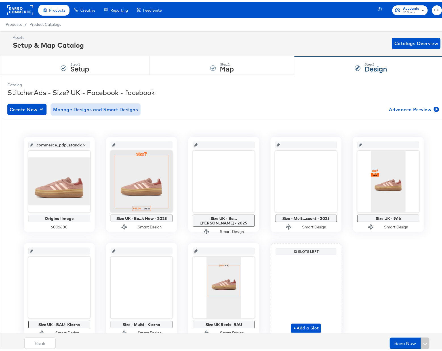
click at [106, 107] on span "Manage Designs and Smart Designs" at bounding box center [95, 107] width 85 height 8
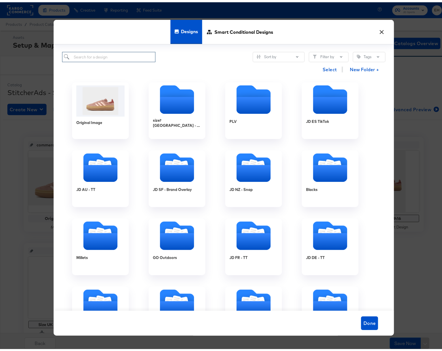
click at [121, 55] on input "search" at bounding box center [108, 55] width 93 height 10
type input "free del"
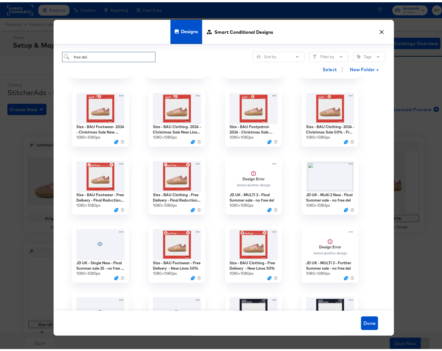
scroll to position [340, 0]
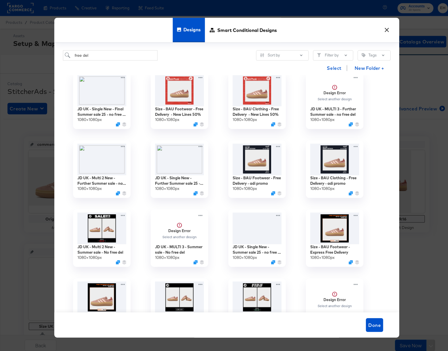
scroll to position [416, 0]
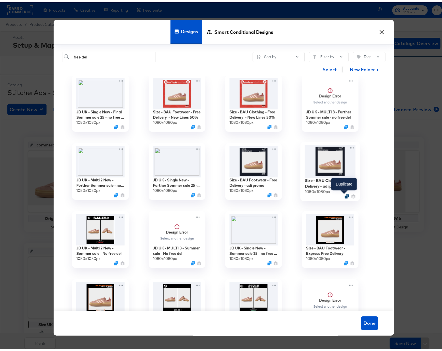
type input "free del"
click at [345, 194] on icon "Duplicate" at bounding box center [347, 194] width 4 height 4
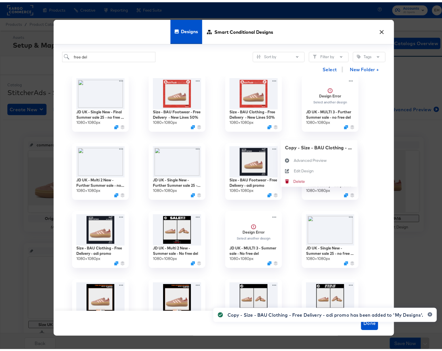
click at [349, 145] on div "Copy - Size - BAU Clothing - Free Delivery - adi promo 1080 × 1080 px Copy - Si…" at bounding box center [330, 169] width 77 height 68
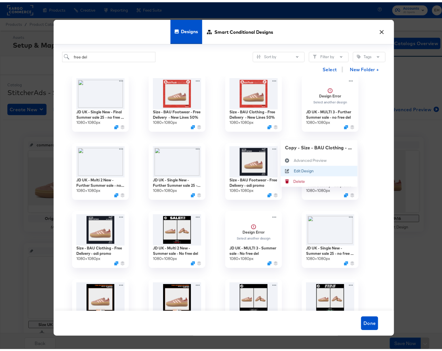
click at [294, 169] on div "Edit Design Edit Design" at bounding box center [294, 169] width 0 height 0
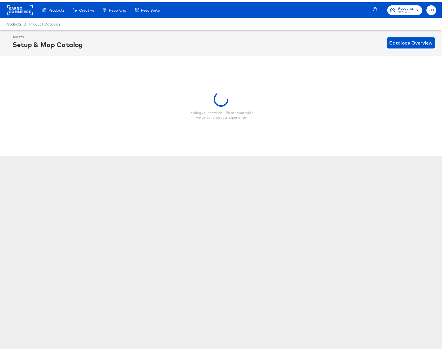
scroll to position [0, 1]
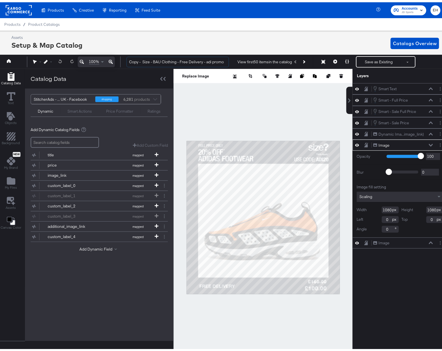
drag, startPoint x: 142, startPoint y: 58, endPoint x: 92, endPoint y: 58, distance: 49.7
click at [101, 58] on div "100% Copy - Size - BAU Clothing - Free Delivery - adi promo View first 50 items…" at bounding box center [222, 59] width 451 height 14
click at [199, 60] on input "Size - BAU Clothing - Free Delivery - adi promo" at bounding box center [178, 59] width 102 height 10
drag, startPoint x: 170, startPoint y: 60, endPoint x: 228, endPoint y: 60, distance: 57.9
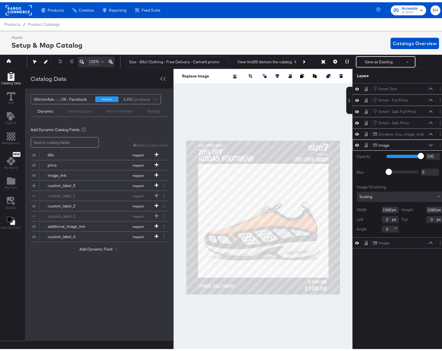
click at [228, 60] on div "Size - BAU Clothing - Free Delivery - Carhartt promo View first 50 items in the…" at bounding box center [282, 59] width 320 height 11
type input "Size - BAU Clothing - Free Delivery - Carhartt promo"
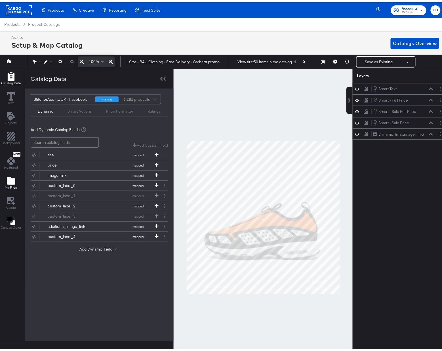
click at [9, 182] on icon "Add Files" at bounding box center [11, 178] width 9 height 7
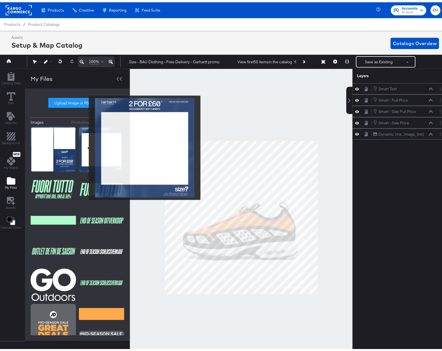
click at [86, 145] on img at bounding box center [101, 147] width 45 height 45
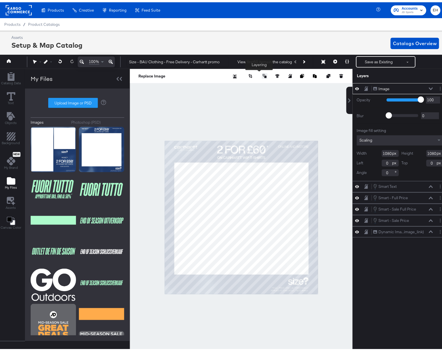
click at [263, 75] on icon at bounding box center [265, 74] width 4 height 4
click at [253, 119] on button "Send to Back" at bounding box center [250, 119] width 44 height 11
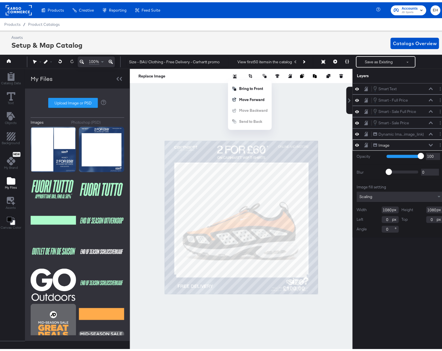
click at [172, 111] on div at bounding box center [241, 215] width 223 height 297
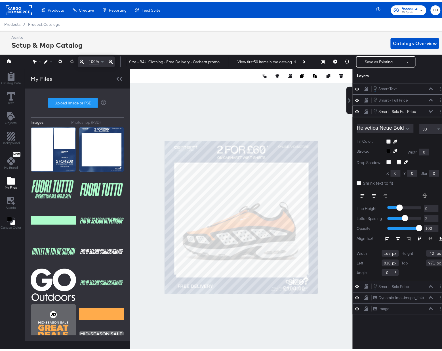
type input "809"
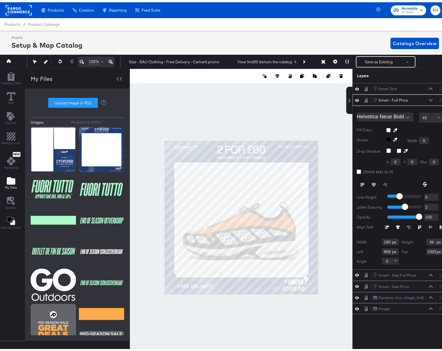
type input "494"
type input "971"
click at [256, 75] on div at bounding box center [241, 74] width 223 height 14
click at [263, 75] on icon at bounding box center [265, 74] width 4 height 4
click at [254, 88] on button "Bring to Front" at bounding box center [250, 86] width 44 height 11
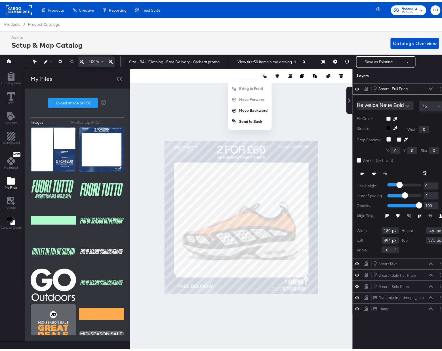
click at [318, 116] on div at bounding box center [241, 215] width 223 height 297
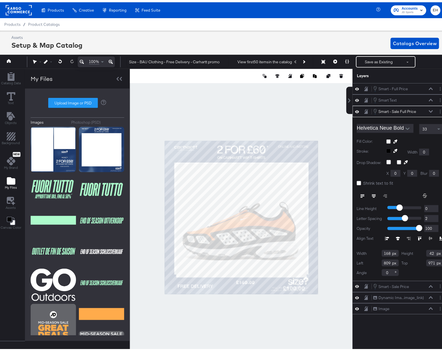
type input "447"
type input "976"
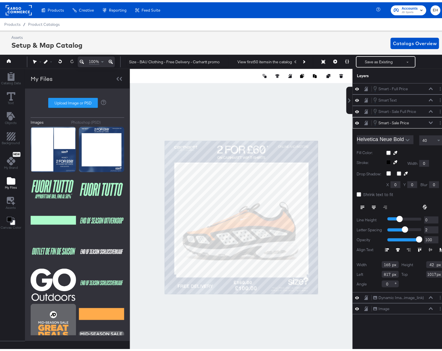
type input "483"
click at [320, 309] on div at bounding box center [241, 215] width 223 height 297
type input "470"
type input "1015"
type input "469"
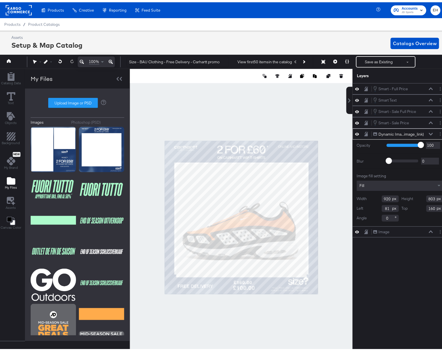
type input "159"
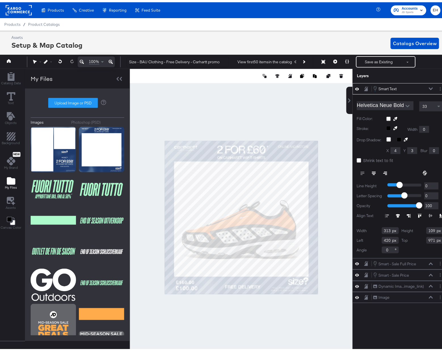
type input "426"
type input "975"
click at [235, 317] on div at bounding box center [241, 215] width 223 height 297
type input "425"
type input "969"
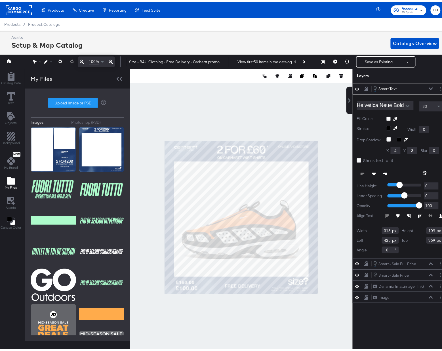
type input "424"
click at [259, 326] on div at bounding box center [241, 215] width 223 height 297
type input "420"
click at [238, 321] on div at bounding box center [241, 215] width 223 height 297
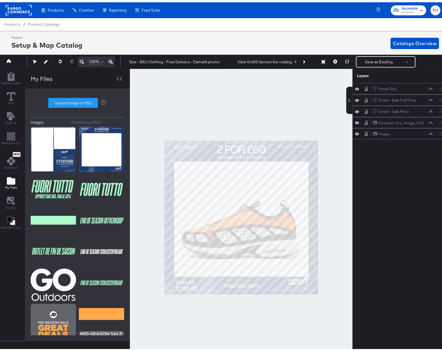
click at [168, 313] on div at bounding box center [241, 215] width 223 height 297
click at [199, 317] on div at bounding box center [241, 215] width 223 height 297
click at [197, 314] on div at bounding box center [241, 215] width 223 height 297
click at [373, 63] on button "Save as Existing" at bounding box center [379, 59] width 44 height 10
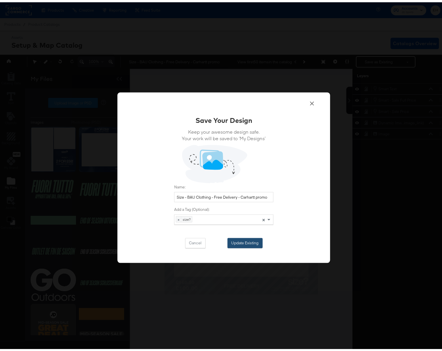
click at [231, 239] on button "Update Existing" at bounding box center [245, 241] width 35 height 10
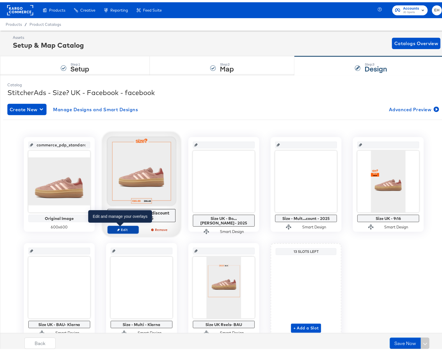
click at [124, 226] on span "Edit" at bounding box center [123, 227] width 26 height 4
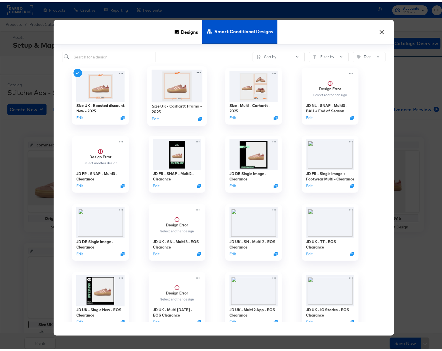
click at [182, 90] on img at bounding box center [177, 84] width 51 height 33
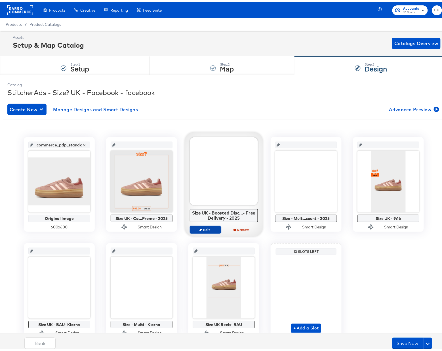
click at [209, 227] on span "Edit" at bounding box center [205, 227] width 26 height 4
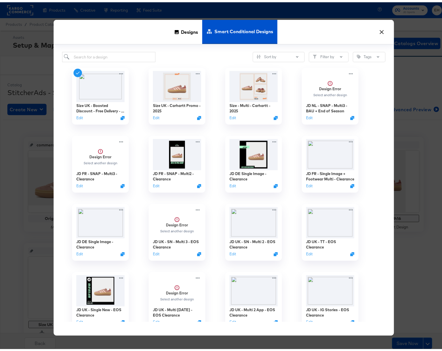
click at [377, 29] on button "×" at bounding box center [382, 28] width 10 height 10
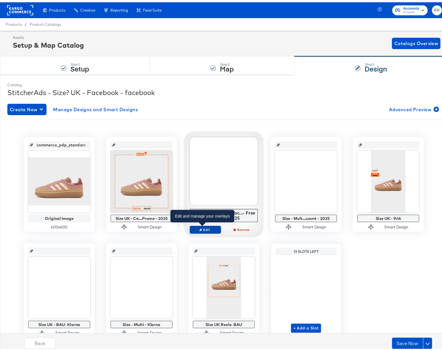
click at [205, 228] on span "Edit" at bounding box center [205, 227] width 26 height 4
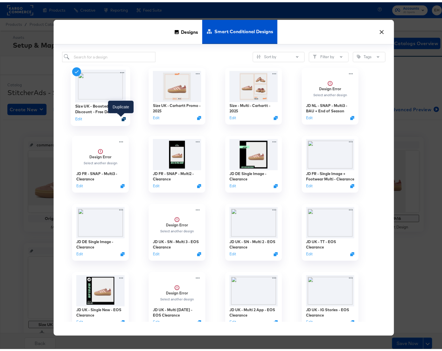
click at [122, 116] on icon "Duplicate" at bounding box center [124, 117] width 4 height 4
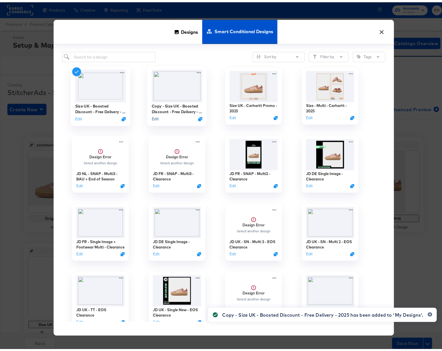
click at [152, 116] on button "Edit" at bounding box center [155, 116] width 7 height 5
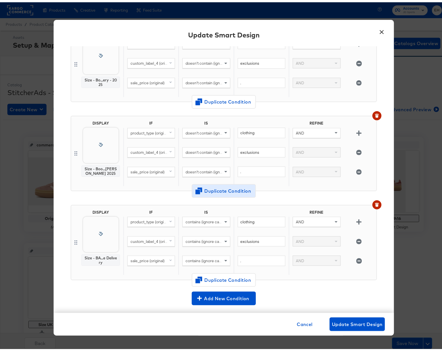
scroll to position [75, 0]
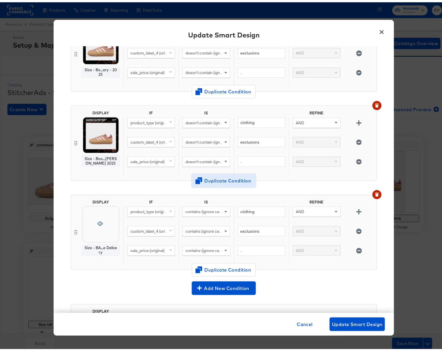
click at [212, 178] on span "Duplicate Condition" at bounding box center [223, 178] width 55 height 8
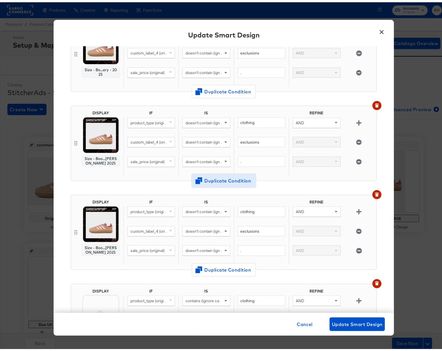
scroll to position [165, 0]
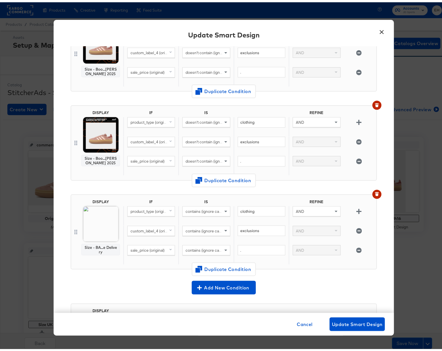
click at [193, 120] on span "doesn't contain (ignore case)" at bounding box center [211, 119] width 51 height 5
click at [152, 141] on span "custom_label_4 (original)" at bounding box center [153, 139] width 44 height 5
type input "[PERSON_NAME]"
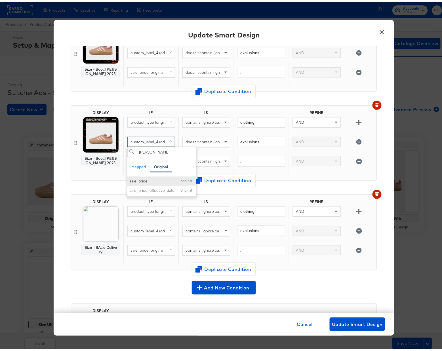
click at [167, 180] on div "sale_price" at bounding box center [151, 178] width 45 height 5
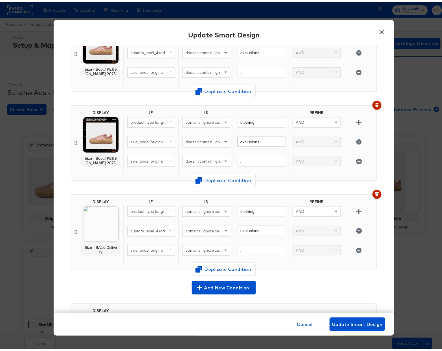
drag, startPoint x: 261, startPoint y: 142, endPoint x: 178, endPoint y: 136, distance: 83.0
click at [179, 136] on div "sale_price (original) doesn't contain (ignore case) exclusions AND" at bounding box center [248, 144] width 251 height 20
type input "."
click at [143, 159] on span "sale_price (original)" at bounding box center [148, 158] width 34 height 5
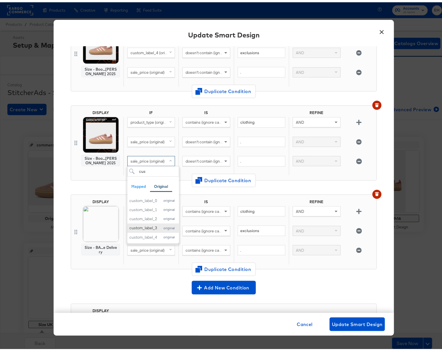
type input "cus"
click at [142, 225] on div "custom_label_3" at bounding box center [143, 225] width 28 height 5
click at [191, 160] on span "doesn't contain (ignore case)" at bounding box center [211, 158] width 51 height 5
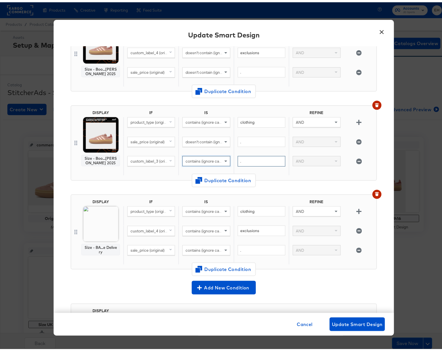
drag, startPoint x: 250, startPoint y: 161, endPoint x: 202, endPoint y: 158, distance: 47.7
click at [202, 158] on div "custom_label_3 (original) contains (ignore case) . AND" at bounding box center [248, 164] width 251 height 20
type input "carhartt"
click at [134, 185] on div "DISPLAY Size - Boo...[PERSON_NAME] 2025 IF IS REFINE product_type (original) co…" at bounding box center [224, 142] width 306 height 89
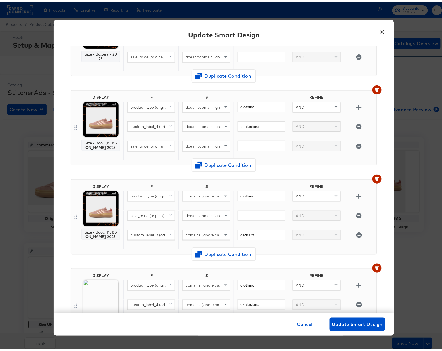
scroll to position [89, 0]
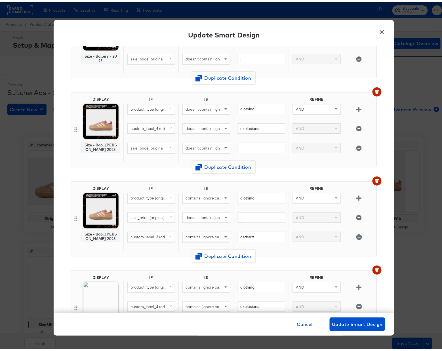
click at [91, 213] on img at bounding box center [100, 208] width 35 height 35
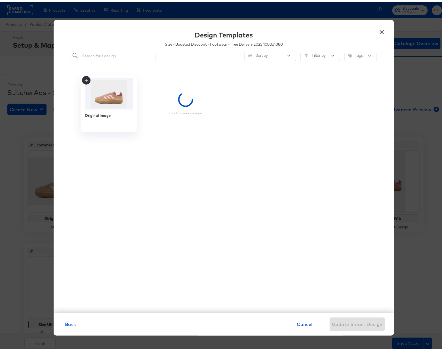
scroll to position [0, 0]
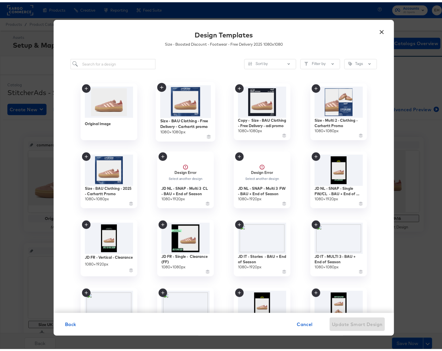
click at [185, 98] on img at bounding box center [185, 99] width 51 height 33
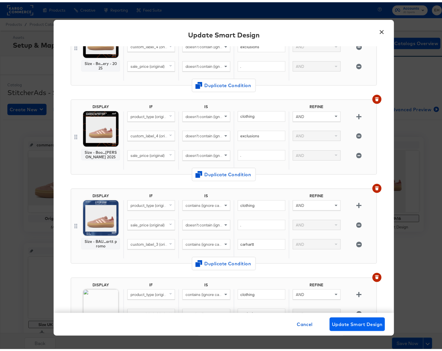
scroll to position [89, 0]
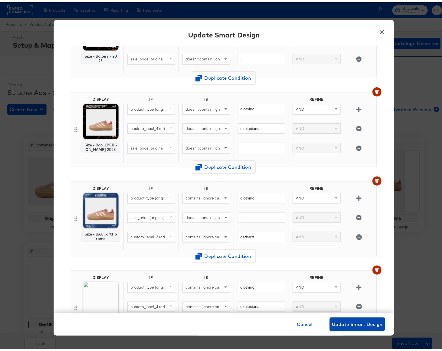
click at [360, 321] on span "Update Smart Design" at bounding box center [357, 322] width 51 height 8
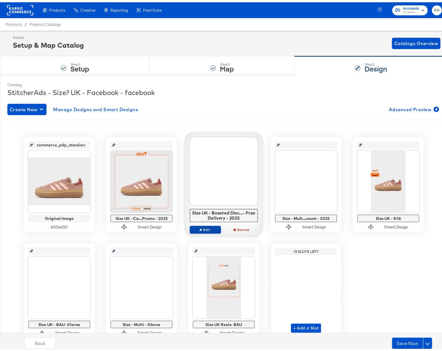
click at [208, 227] on span "Edit" at bounding box center [205, 227] width 26 height 4
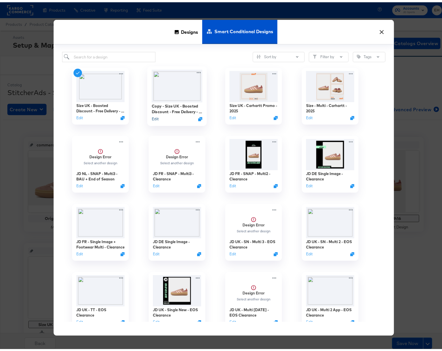
click at [153, 117] on button "Edit" at bounding box center [155, 116] width 7 height 5
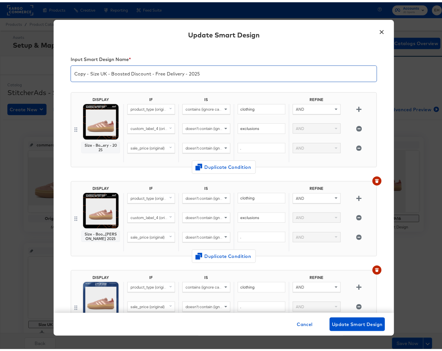
drag, startPoint x: 88, startPoint y: 72, endPoint x: 20, endPoint y: 68, distance: 67.9
click at [34, 71] on div "× Update Smart Design Input Smart Design Name * Copy - Size UK - Boosted Discou…" at bounding box center [224, 175] width 448 height 351
drag, startPoint x: 132, startPoint y: 71, endPoint x: 93, endPoint y: 71, distance: 38.9
click at [93, 71] on input "Size UK - Boosted Discount - Free Delivery - 2025" at bounding box center [224, 69] width 306 height 16
type input "Size UK - Carhartt Promo - Free Delivery - 2025"
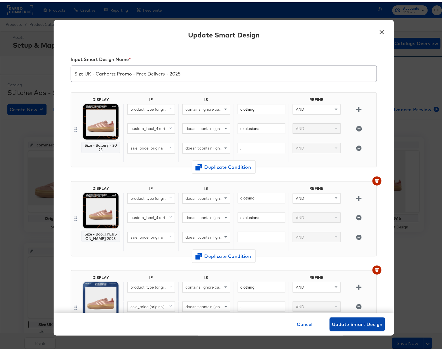
click at [342, 317] on button "Update Smart Design" at bounding box center [357, 322] width 55 height 14
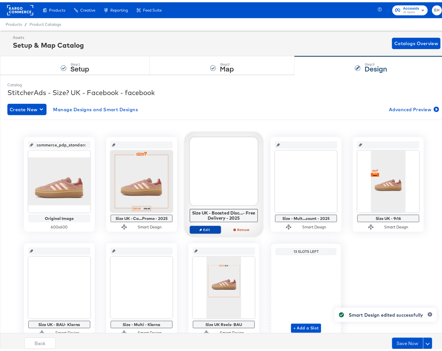
click at [203, 229] on span "Edit" at bounding box center [205, 227] width 26 height 4
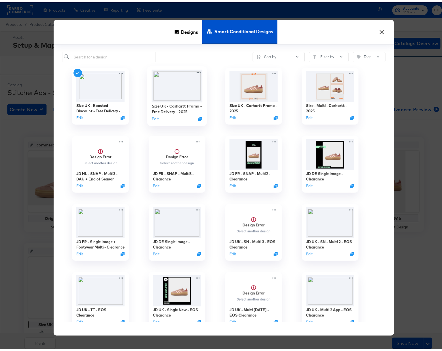
click at [176, 88] on img at bounding box center [177, 84] width 51 height 33
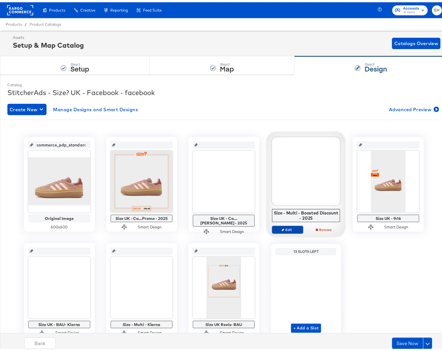
click at [282, 226] on span "Edit" at bounding box center [288, 227] width 26 height 4
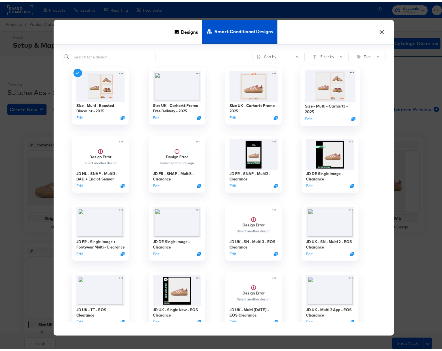
click at [328, 87] on img at bounding box center [330, 84] width 51 height 33
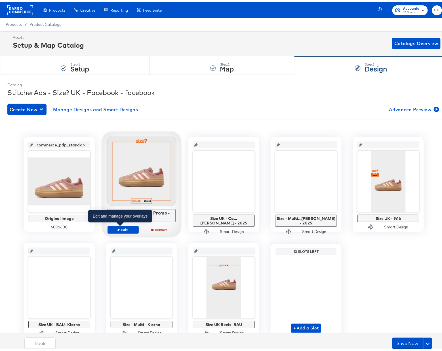
click at [116, 224] on div "Edit" at bounding box center [123, 228] width 31 height 8
click at [121, 229] on span "Edit" at bounding box center [123, 227] width 26 height 4
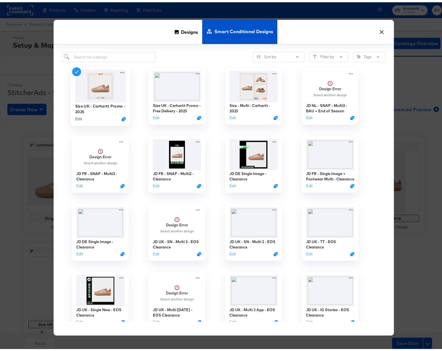
click at [77, 118] on button "Edit" at bounding box center [78, 116] width 7 height 5
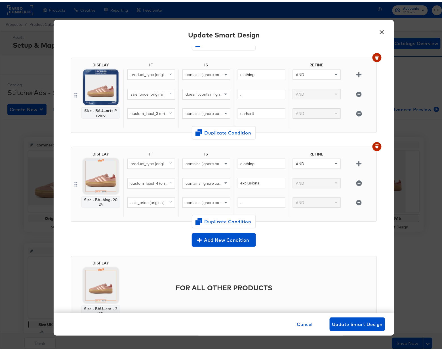
scroll to position [199, 0]
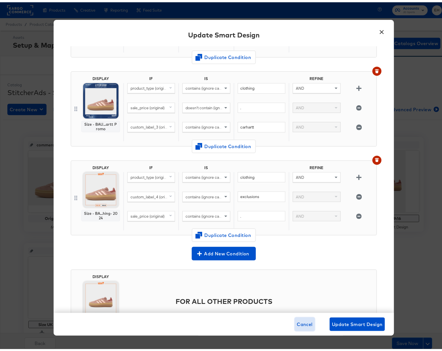
click at [304, 320] on span "Cancel" at bounding box center [305, 322] width 16 height 8
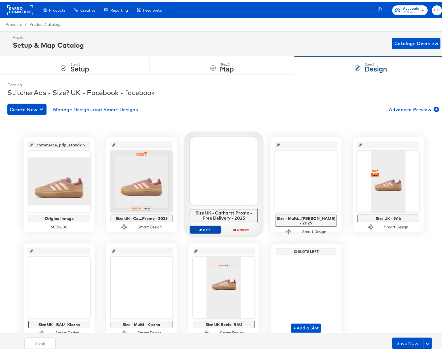
click at [205, 229] on span "Edit" at bounding box center [205, 227] width 26 height 4
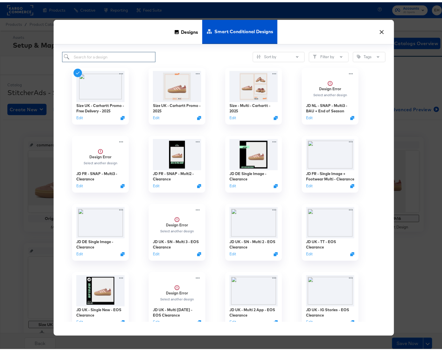
click at [107, 56] on input "search" at bounding box center [108, 55] width 93 height 10
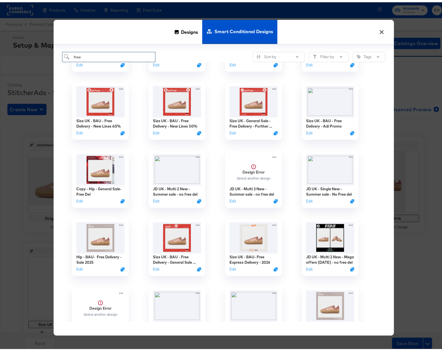
scroll to position [265, 0]
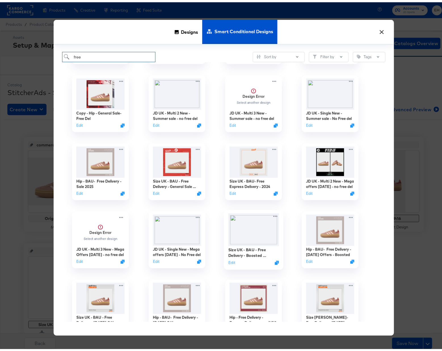
type input "free"
click at [245, 221] on img at bounding box center [253, 227] width 51 height 33
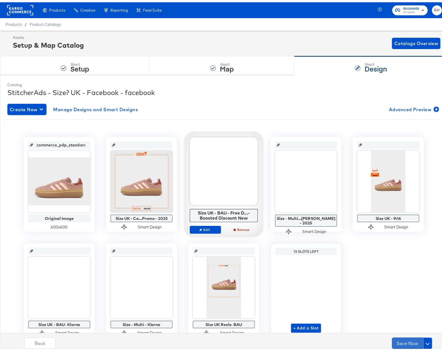
click at [402, 340] on button "Save Now" at bounding box center [407, 340] width 31 height 11
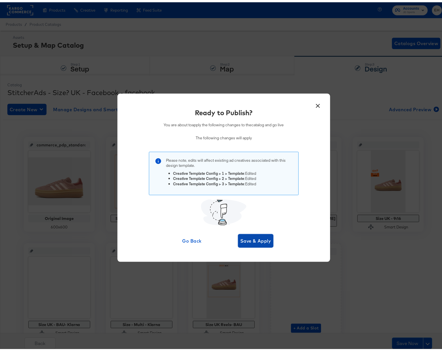
click at [264, 238] on span "Save & Apply" at bounding box center [255, 239] width 31 height 8
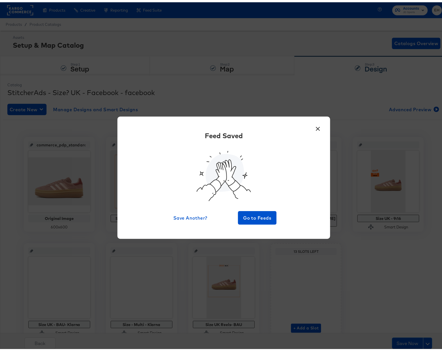
click at [318, 127] on button "×" at bounding box center [318, 125] width 10 height 10
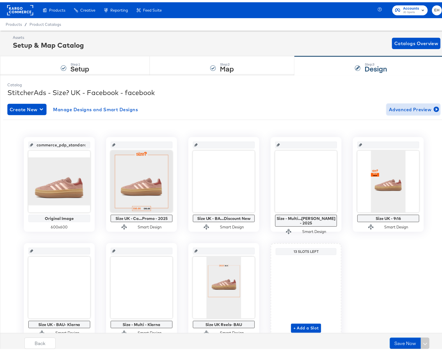
click at [393, 108] on span "Advanced Preview" at bounding box center [413, 107] width 49 height 8
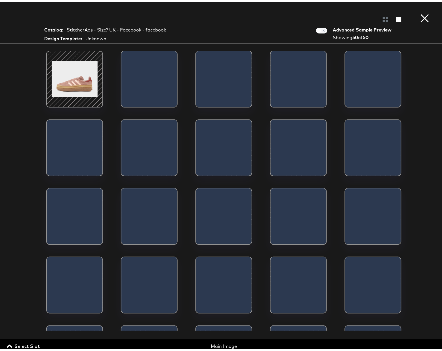
click at [317, 26] on span at bounding box center [321, 29] width 11 height 6
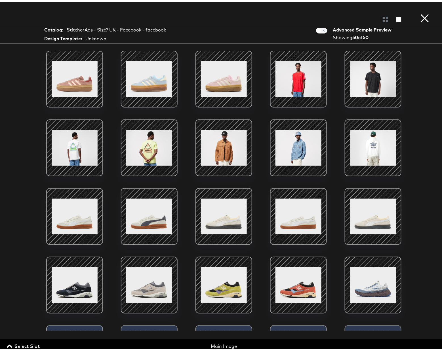
click at [423, 11] on button "×" at bounding box center [424, 5] width 11 height 11
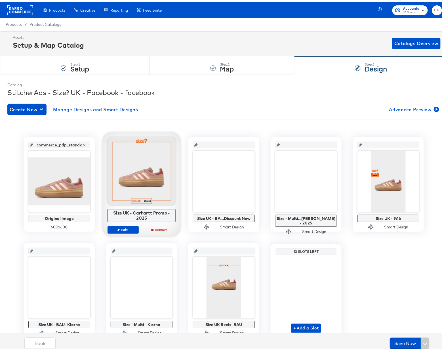
click at [149, 175] on div at bounding box center [142, 169] width 68 height 68
click at [129, 160] on div at bounding box center [142, 169] width 68 height 68
click at [131, 171] on div at bounding box center [142, 169] width 68 height 68
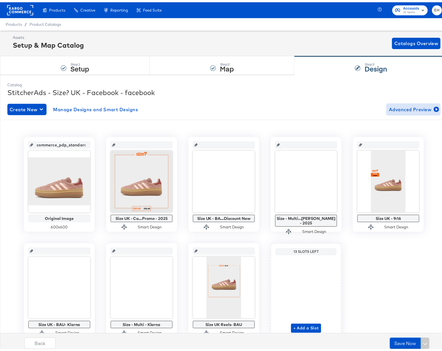
click at [415, 107] on span "Advanced Preview" at bounding box center [413, 107] width 49 height 8
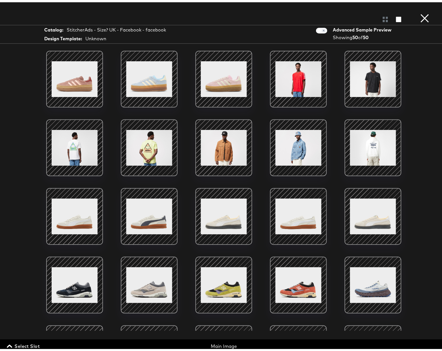
click at [419, 11] on button "×" at bounding box center [424, 5] width 11 height 11
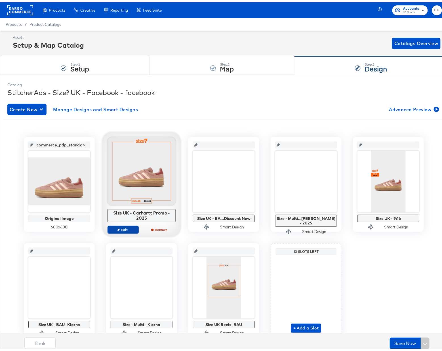
click at [122, 226] on span "Edit" at bounding box center [123, 227] width 26 height 4
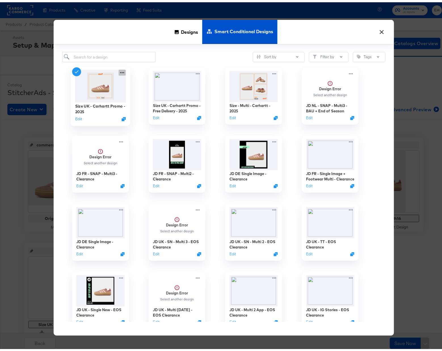
click at [120, 71] on icon at bounding box center [122, 71] width 7 height 6
click at [149, 83] on div "Advanced Preview Advanced Preview" at bounding box center [149, 83] width 0 height 0
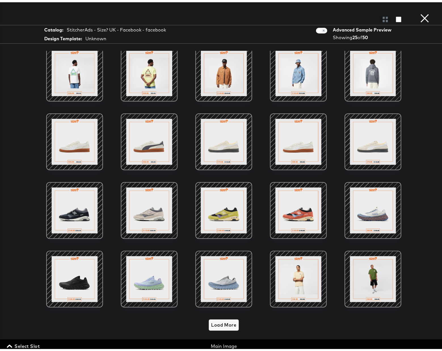
scroll to position [80, 0]
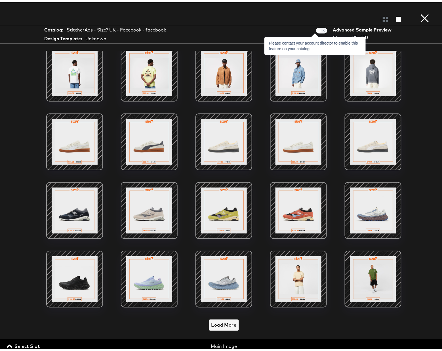
click at [318, 29] on span at bounding box center [321, 29] width 11 height 6
click at [316, 28] on span at bounding box center [321, 29] width 11 height 6
click at [318, 28] on span at bounding box center [321, 29] width 11 height 6
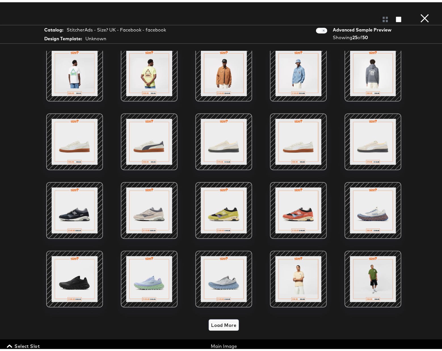
click at [222, 319] on span "Load More" at bounding box center [223, 323] width 25 height 8
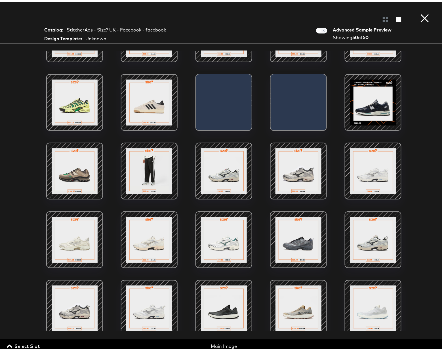
scroll to position [400, 0]
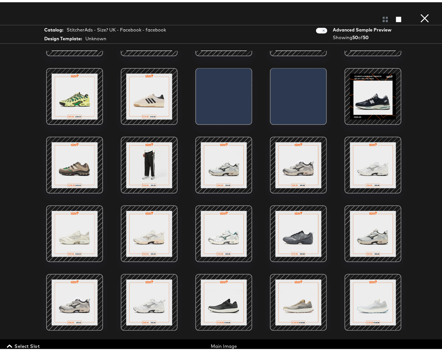
click at [419, 11] on button "×" at bounding box center [424, 5] width 11 height 11
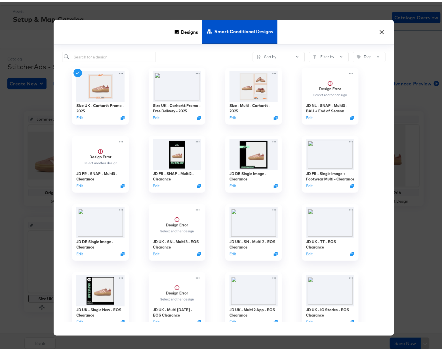
click at [381, 29] on button "×" at bounding box center [382, 28] width 10 height 10
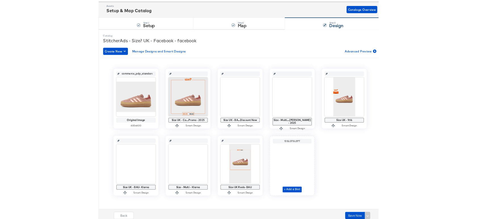
scroll to position [25, 0]
